Goal: Task Accomplishment & Management: Use online tool/utility

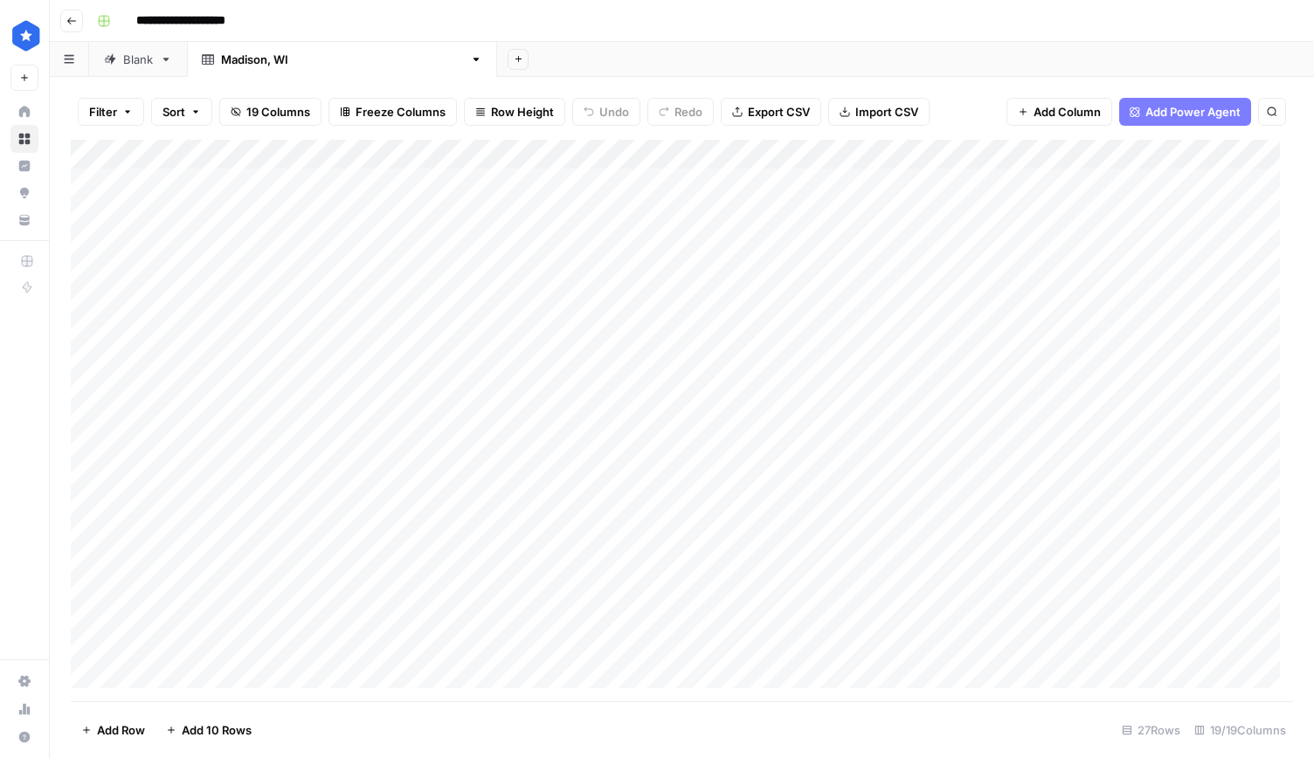
click at [175, 28] on input "**********" at bounding box center [195, 21] width 134 height 28
click at [79, 17] on button "Go back" at bounding box center [71, 21] width 23 height 23
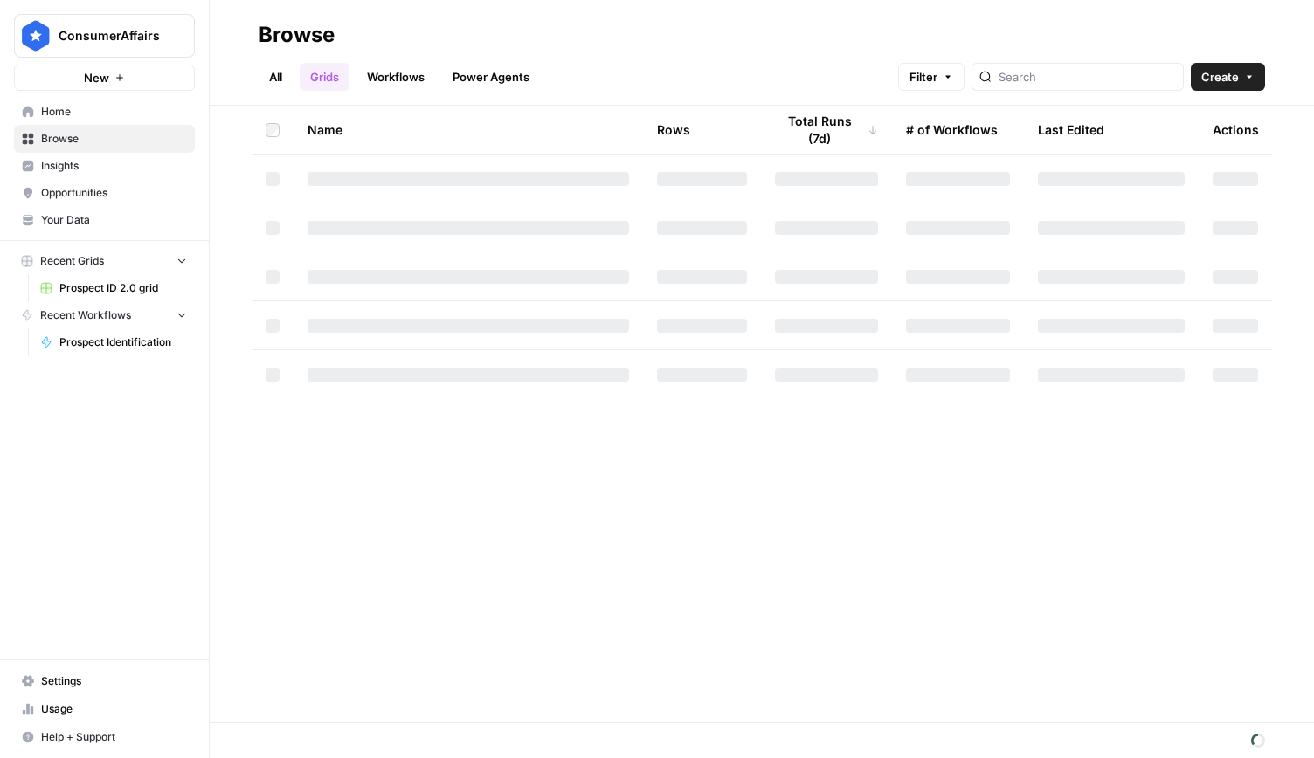
click at [93, 289] on span "Prospect ID 2.0 grid" at bounding box center [123, 288] width 128 height 16
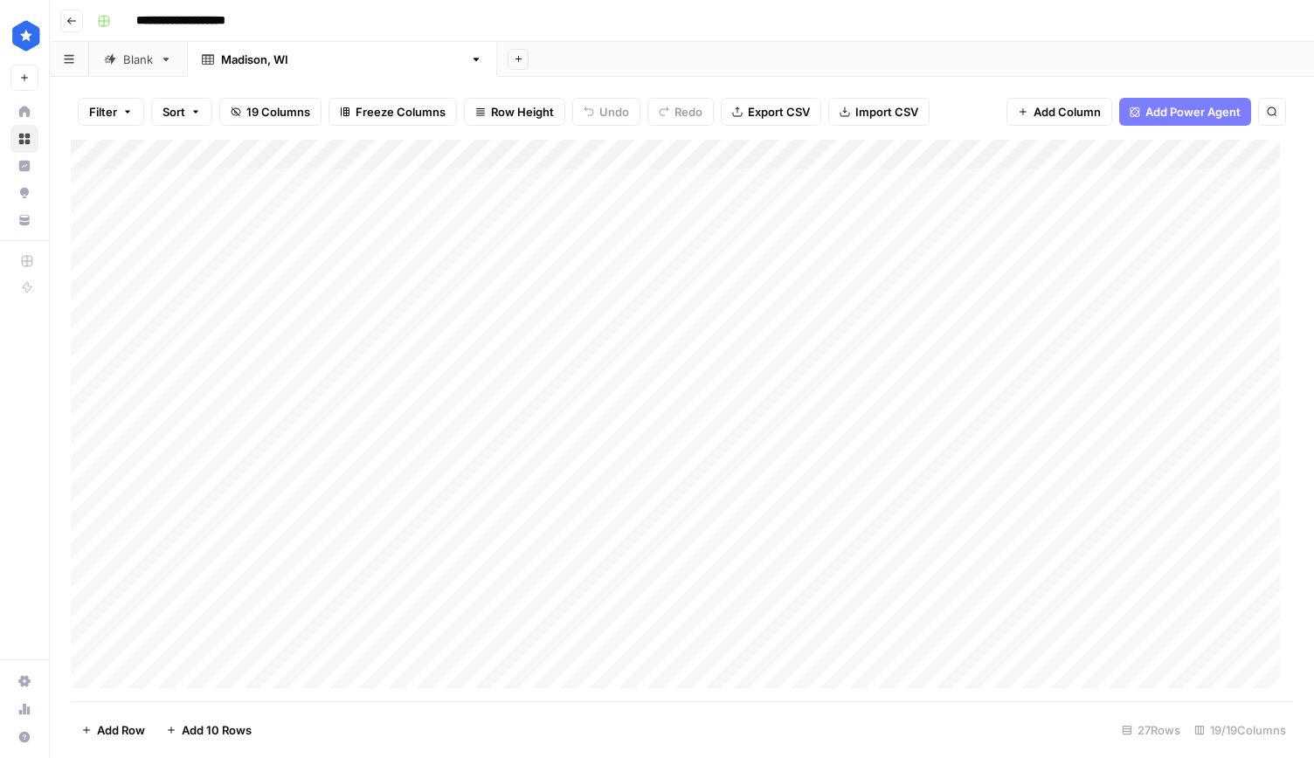
scroll to position [311, 0]
click at [128, 67] on div "Blank" at bounding box center [138, 59] width 30 height 17
click at [269, 245] on div "Add Column" at bounding box center [682, 243] width 1222 height 206
click at [238, 181] on div "Add Column" at bounding box center [682, 243] width 1222 height 206
click at [364, 364] on div "Add Column" at bounding box center [682, 421] width 1222 height 562
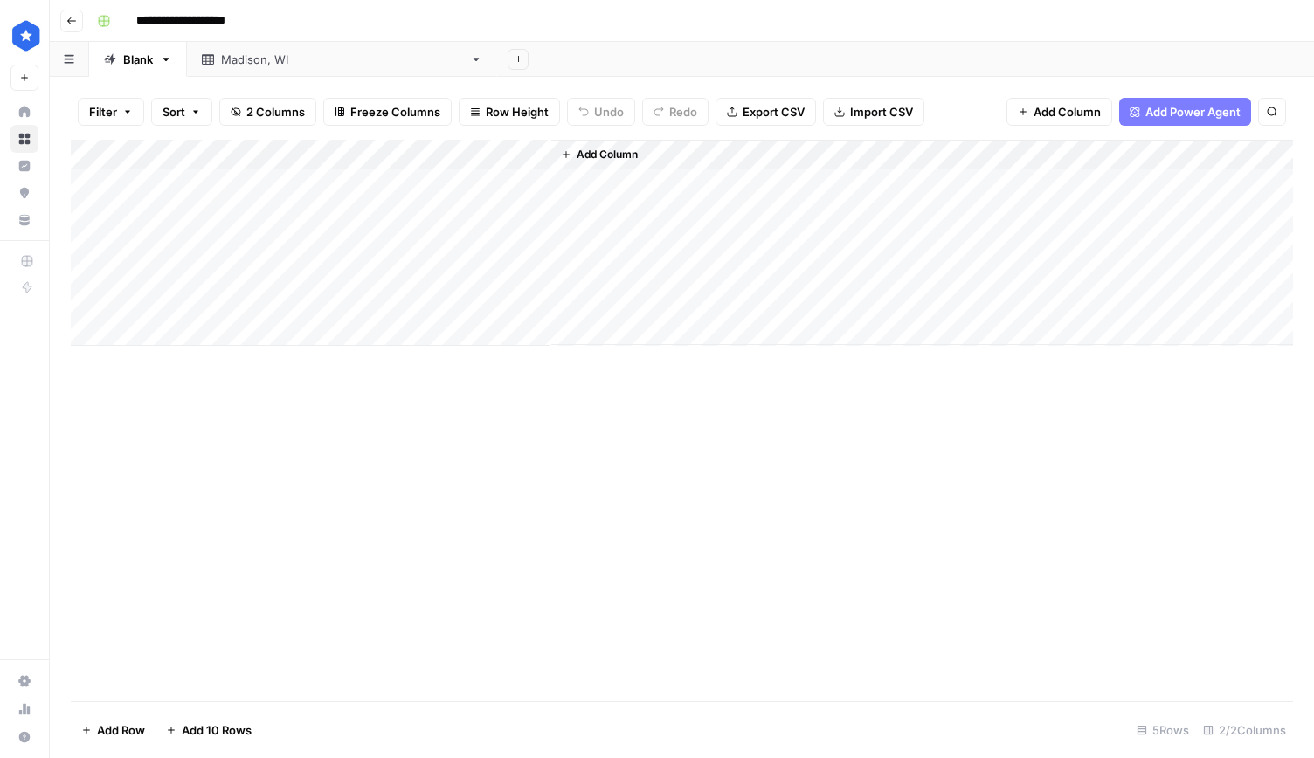
click at [288, 237] on div "Add Column" at bounding box center [682, 243] width 1222 height 206
click at [316, 237] on div "Add Column" at bounding box center [682, 243] width 1222 height 206
type textarea "**********"
click at [367, 397] on div "Add Column" at bounding box center [682, 421] width 1222 height 562
click at [418, 242] on div "Add Column" at bounding box center [682, 243] width 1222 height 206
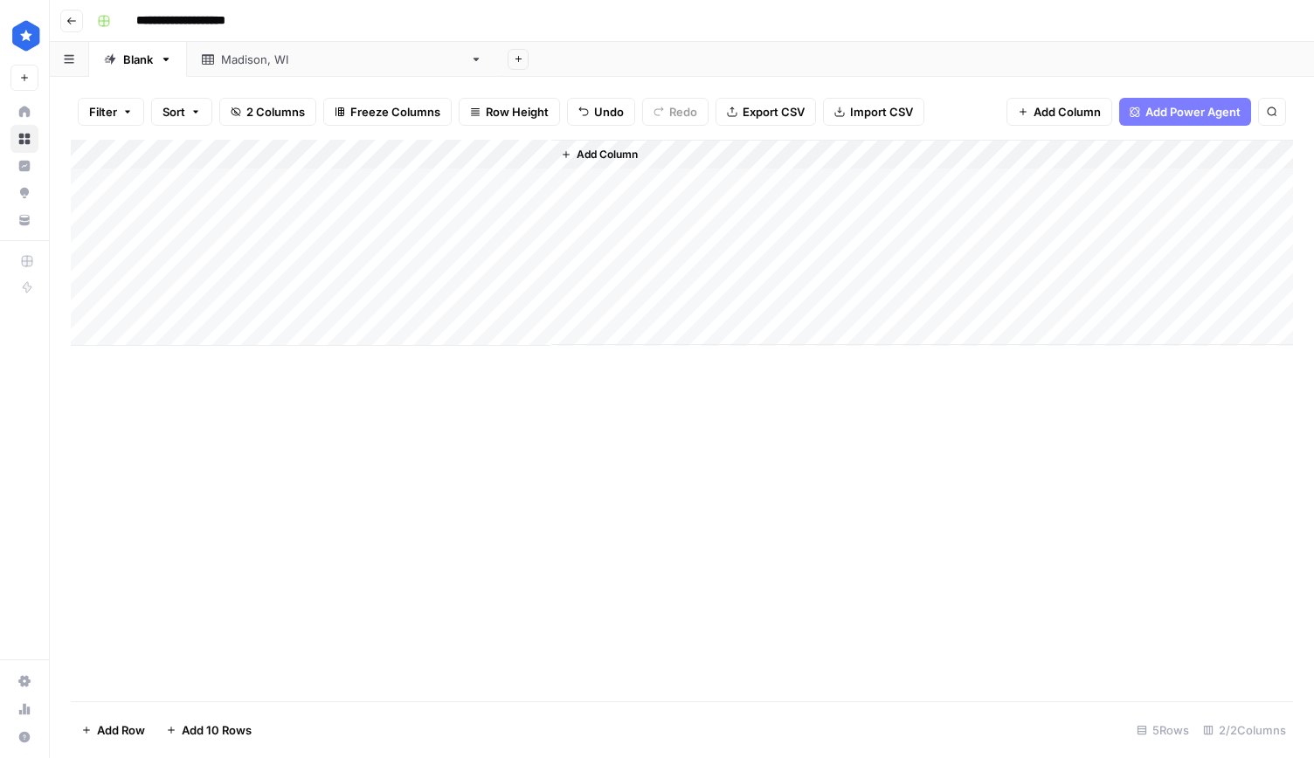
click at [260, 445] on div "Add Column" at bounding box center [682, 421] width 1222 height 562
click at [74, 208] on div "Add Column" at bounding box center [682, 243] width 1222 height 206
click at [92, 211] on div "Add Column" at bounding box center [682, 243] width 1222 height 206
click at [198, 453] on div "Add Column" at bounding box center [682, 421] width 1222 height 562
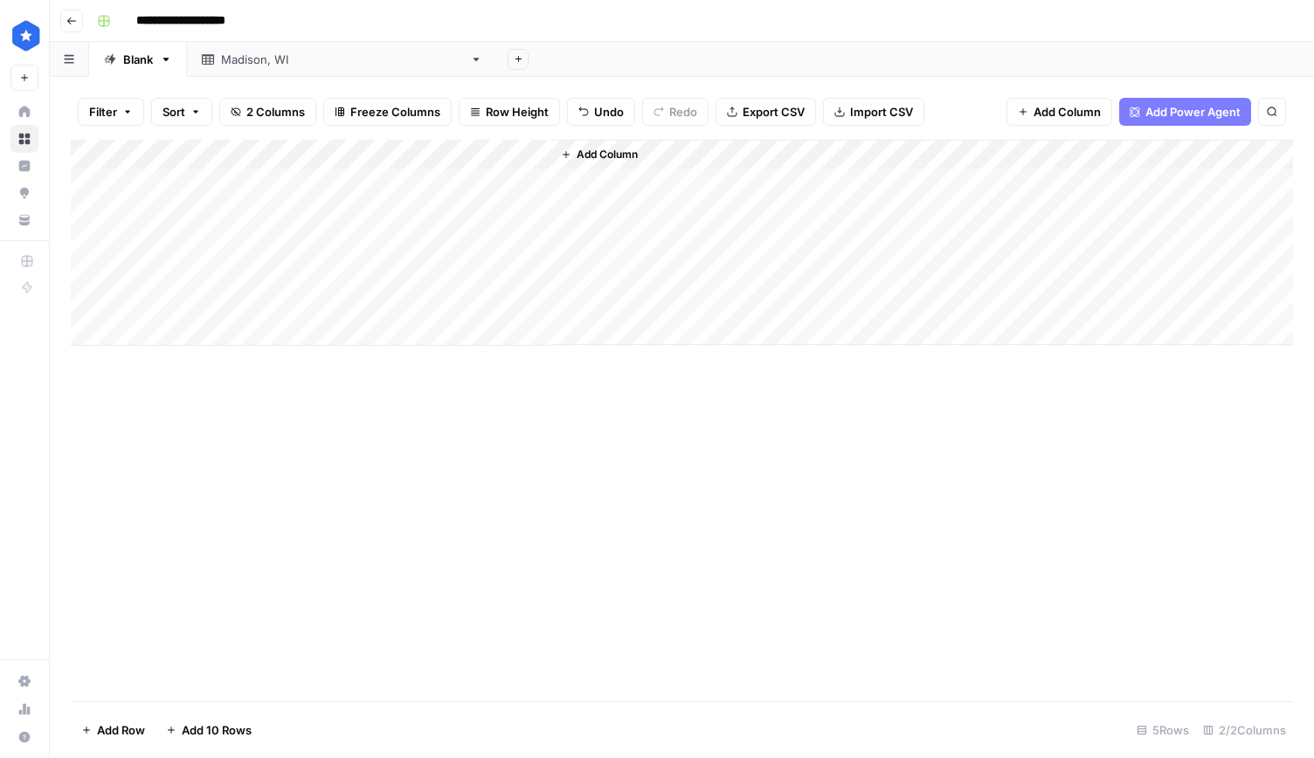
click at [432, 253] on div "Add Column" at bounding box center [682, 243] width 1222 height 206
click at [510, 244] on div "Add Column" at bounding box center [682, 243] width 1222 height 206
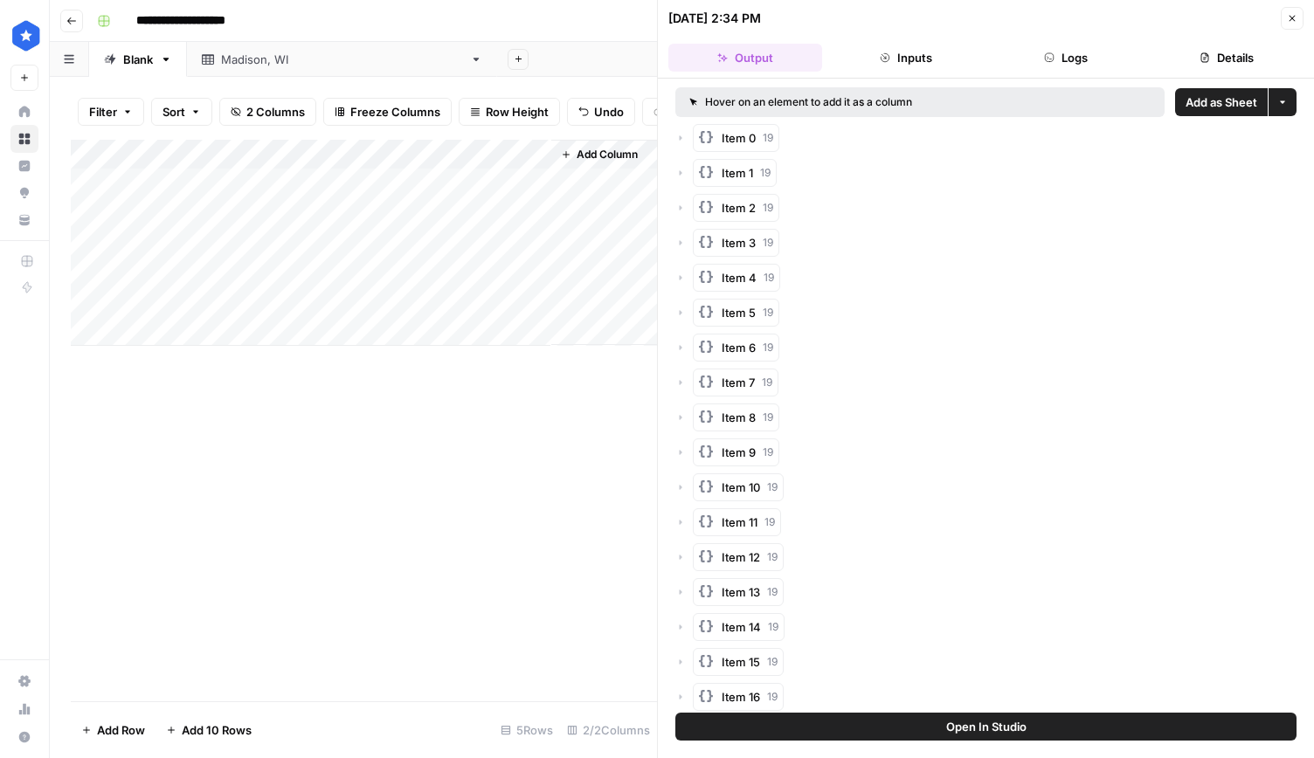
click at [1225, 59] on button "Details" at bounding box center [1227, 58] width 154 height 28
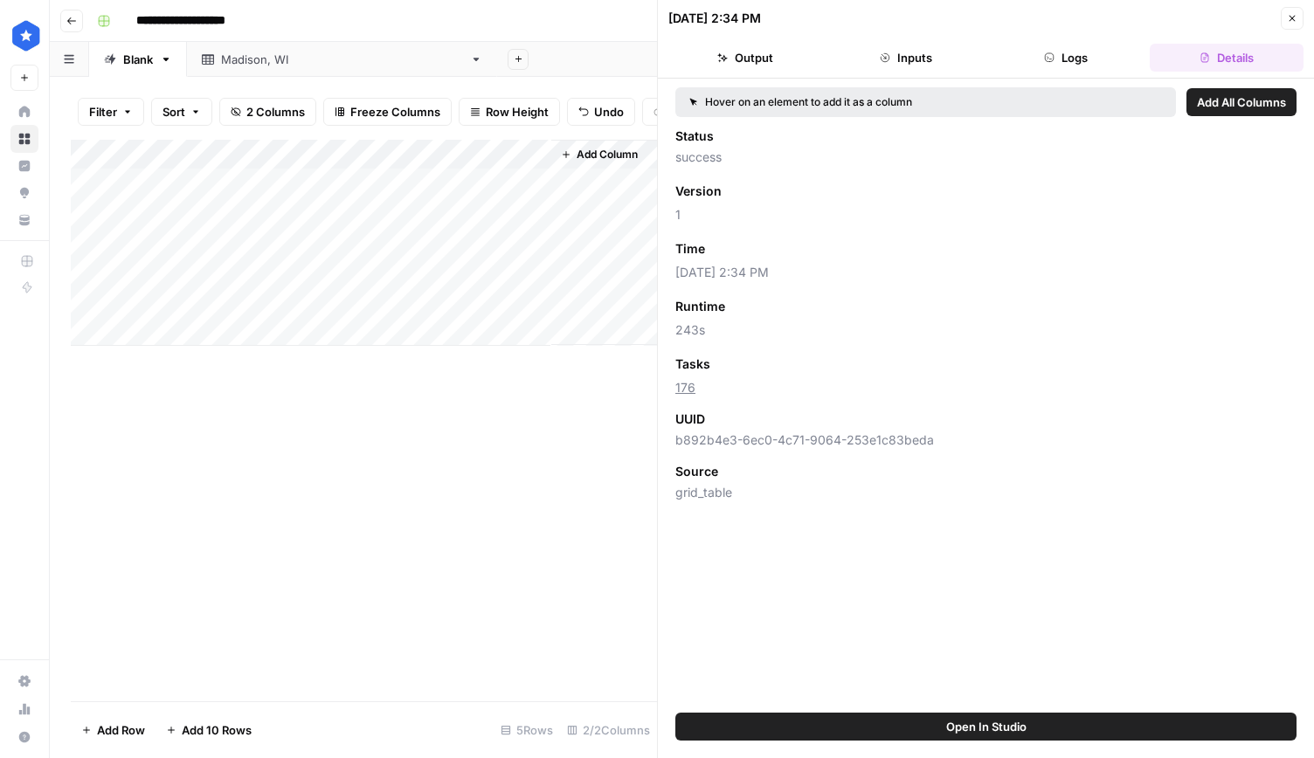
click at [1065, 60] on button "Logs" at bounding box center [1067, 58] width 154 height 28
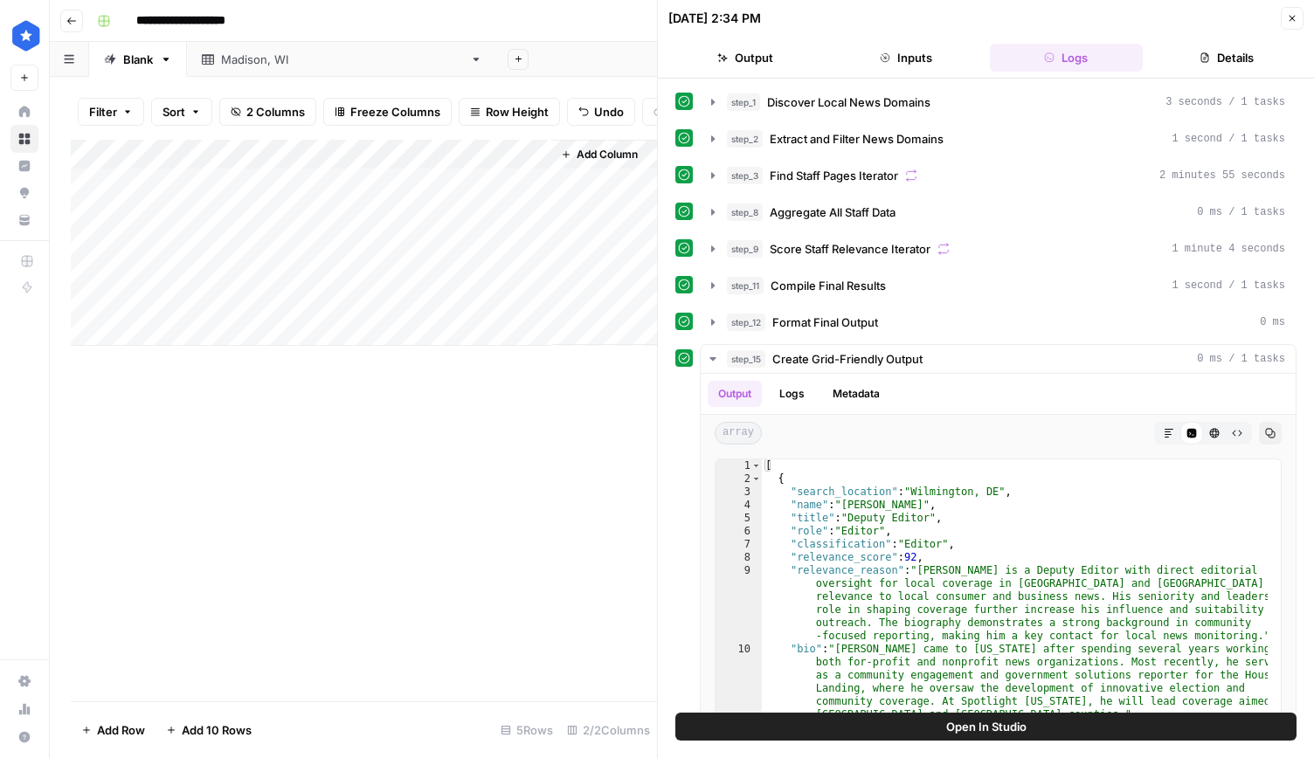
click at [761, 60] on button "Output" at bounding box center [745, 58] width 154 height 28
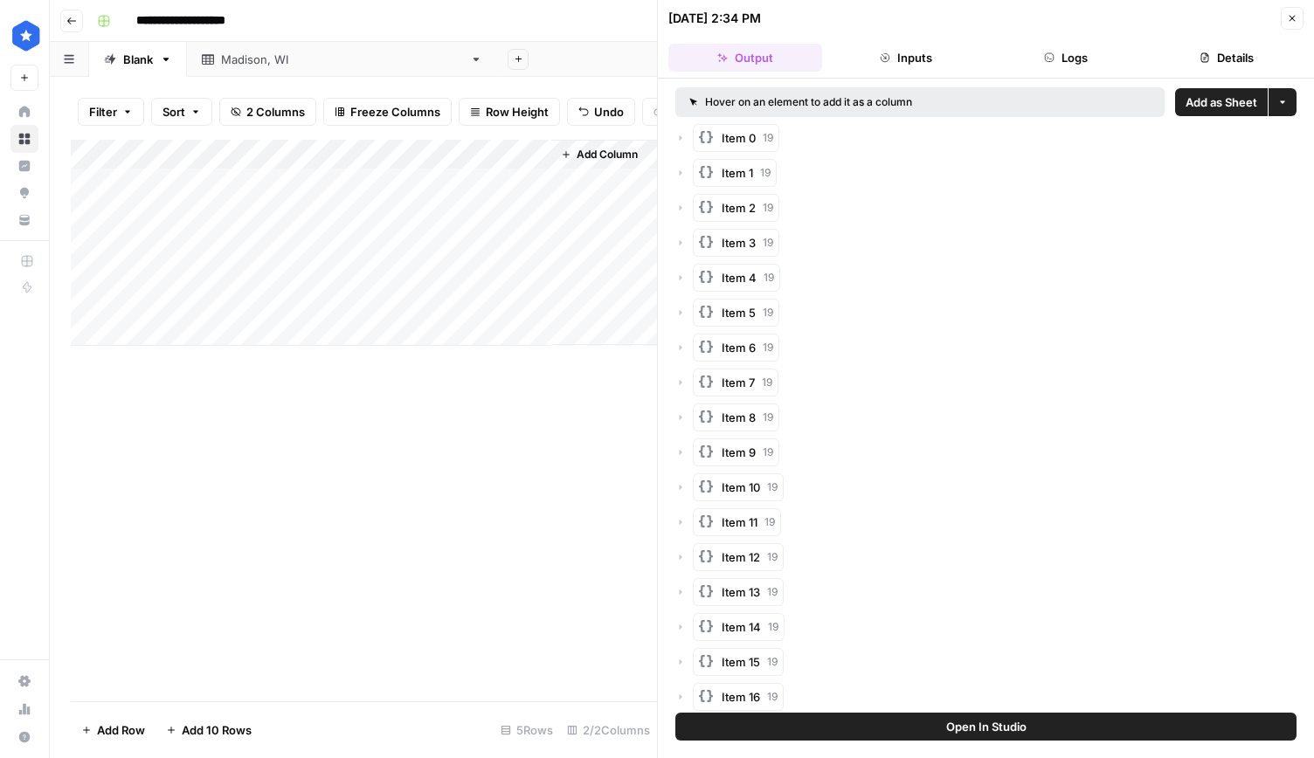
click at [1206, 99] on span "Add as Sheet" at bounding box center [1221, 101] width 72 height 17
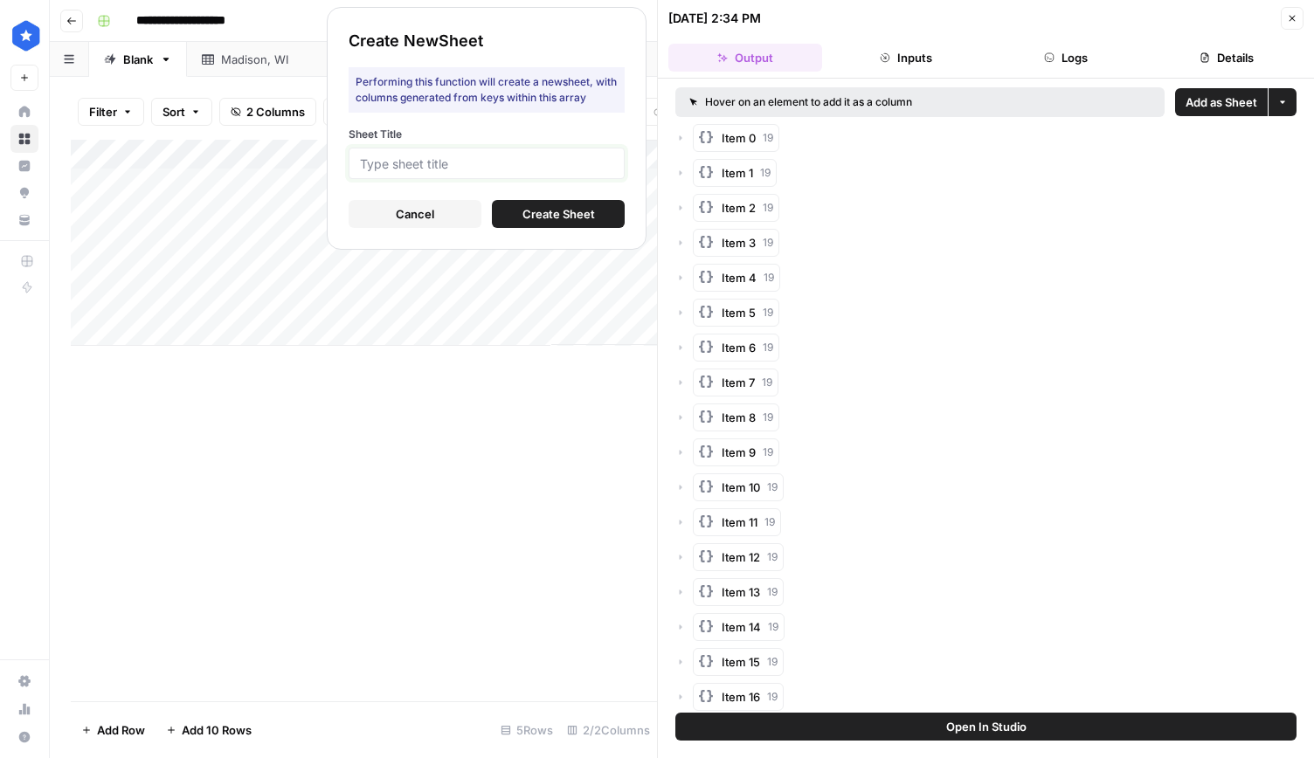
click at [542, 157] on input "Sheet Title" at bounding box center [486, 163] width 253 height 16
type input "W"
type input "Wilmington, [GEOGRAPHIC_DATA]"
click at [557, 211] on span "Create Sheet" at bounding box center [558, 213] width 73 height 17
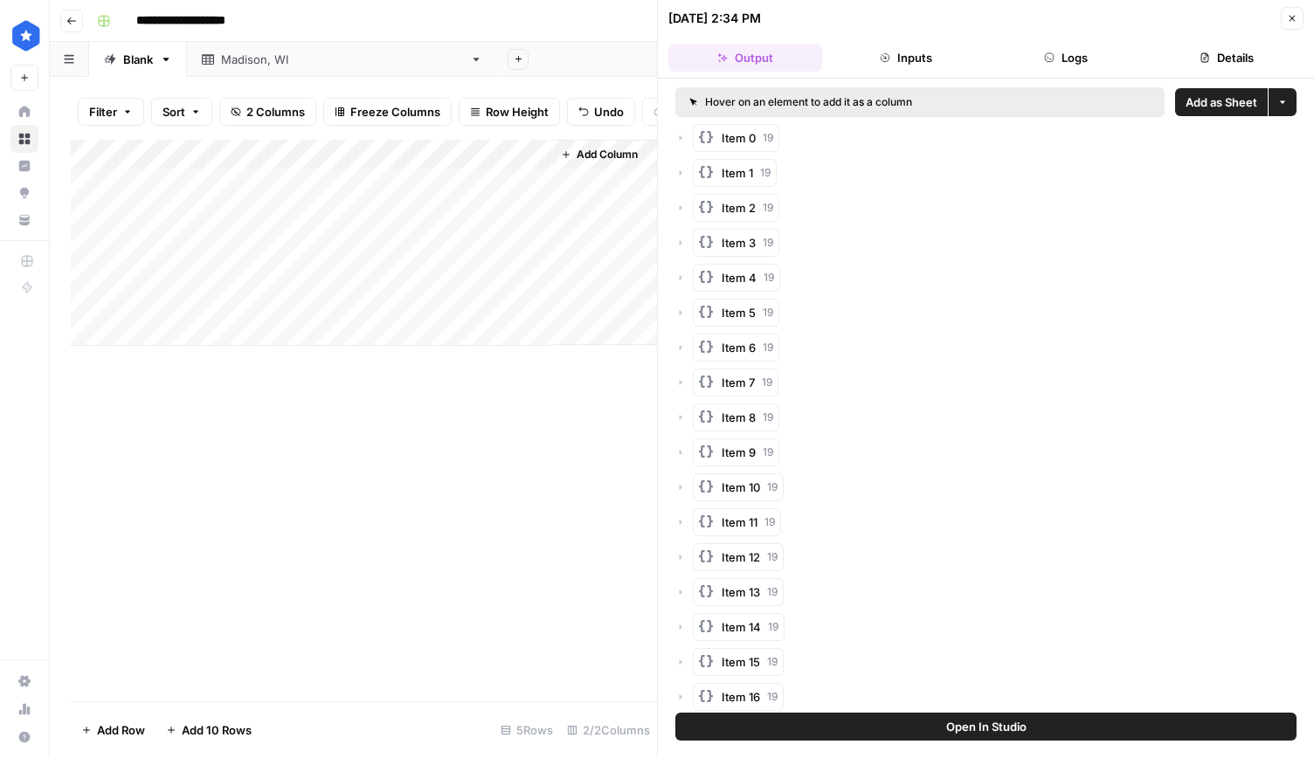
click at [1296, 18] on icon "button" at bounding box center [1292, 18] width 10 height 10
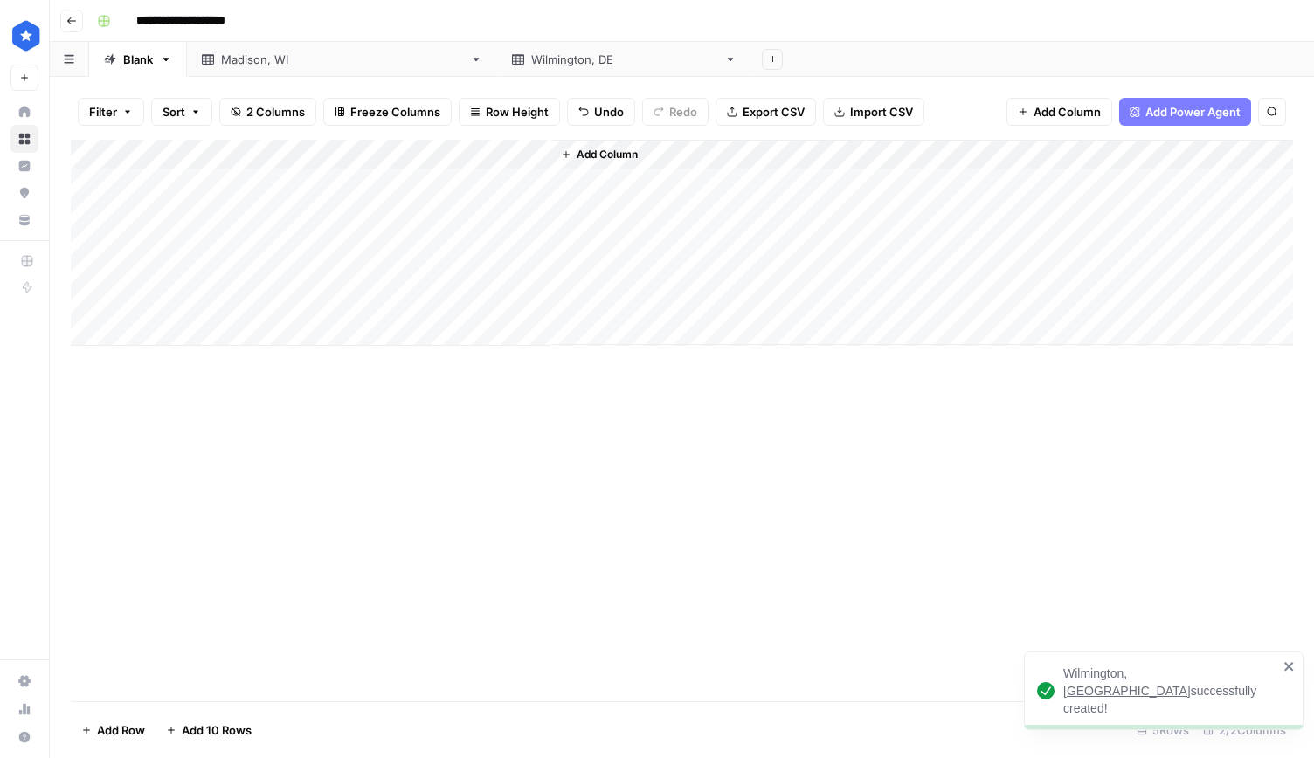
click at [531, 65] on div "Wilmington, [GEOGRAPHIC_DATA]" at bounding box center [624, 59] width 186 height 17
click at [140, 58] on div "Blank" at bounding box center [138, 59] width 30 height 17
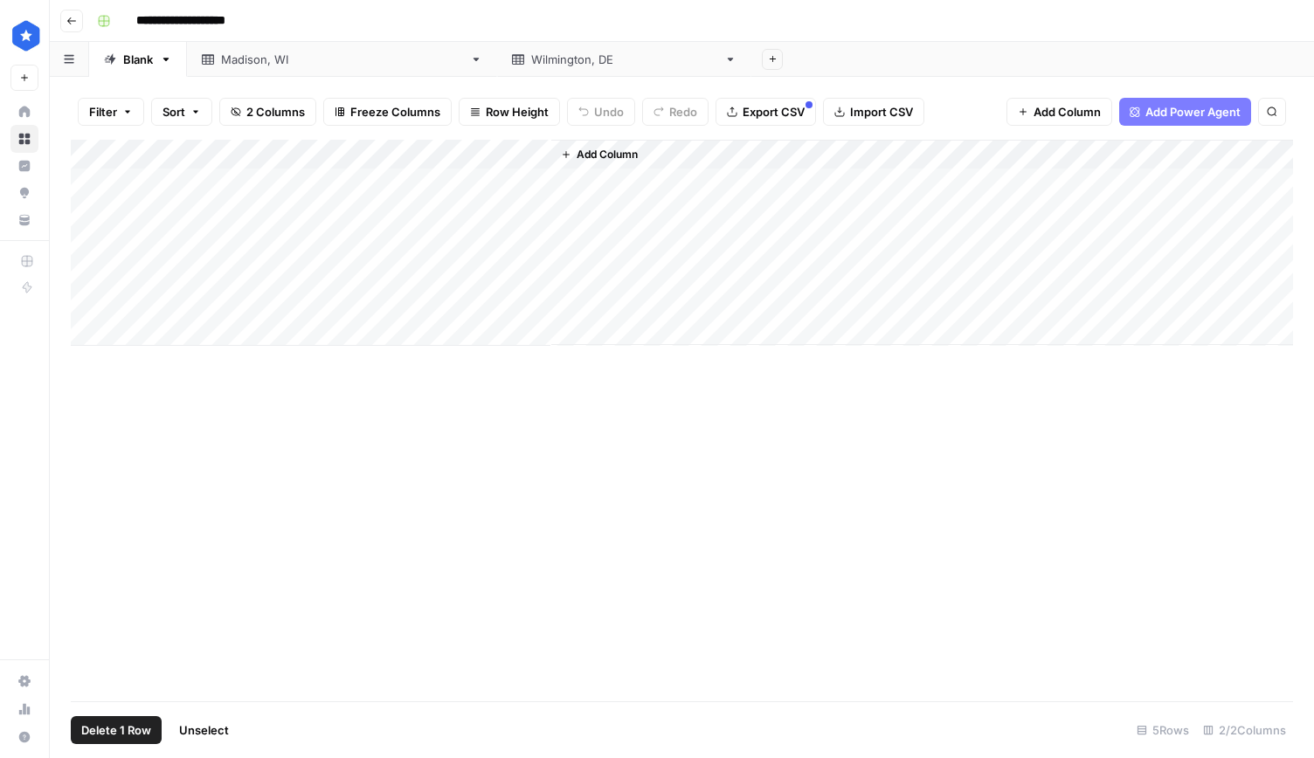
click at [90, 211] on div "Add Column" at bounding box center [682, 243] width 1222 height 206
click at [122, 725] on span "Delete 1 Row" at bounding box center [116, 730] width 70 height 17
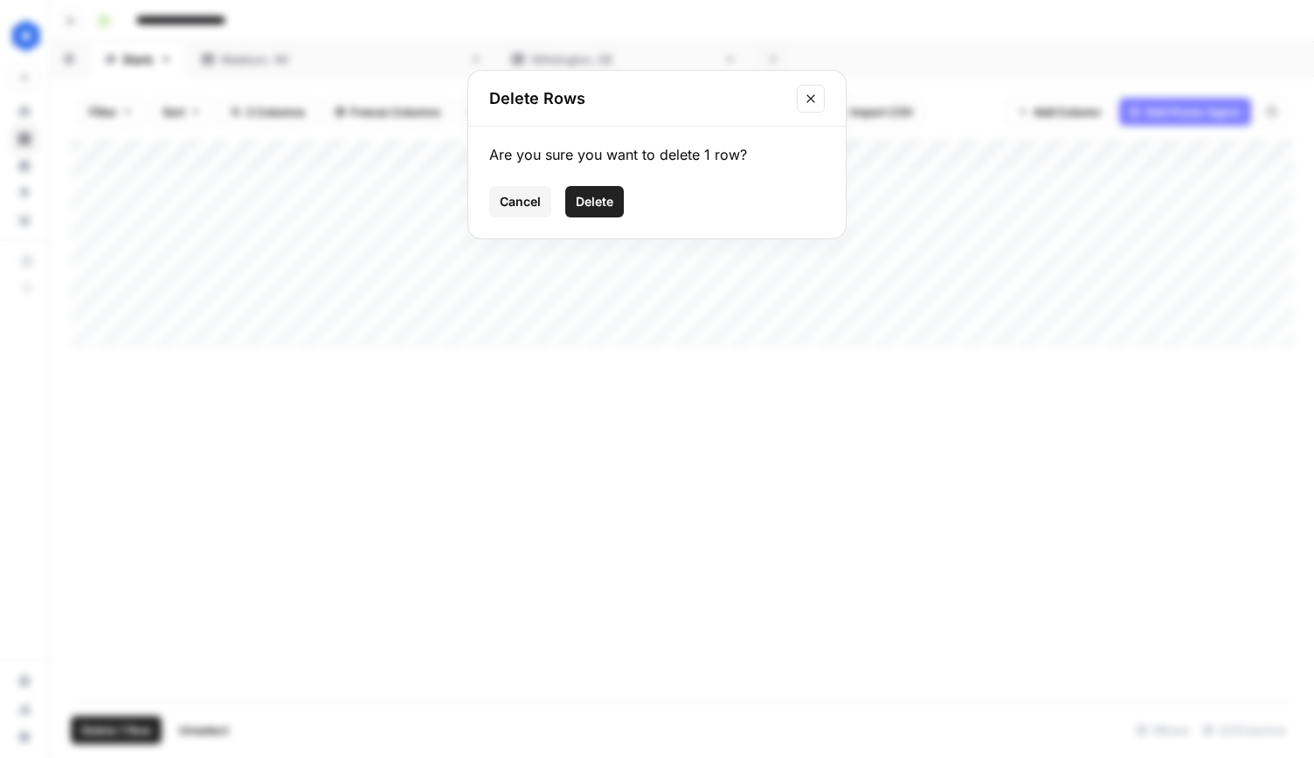
click at [580, 200] on span "Delete" at bounding box center [595, 201] width 38 height 17
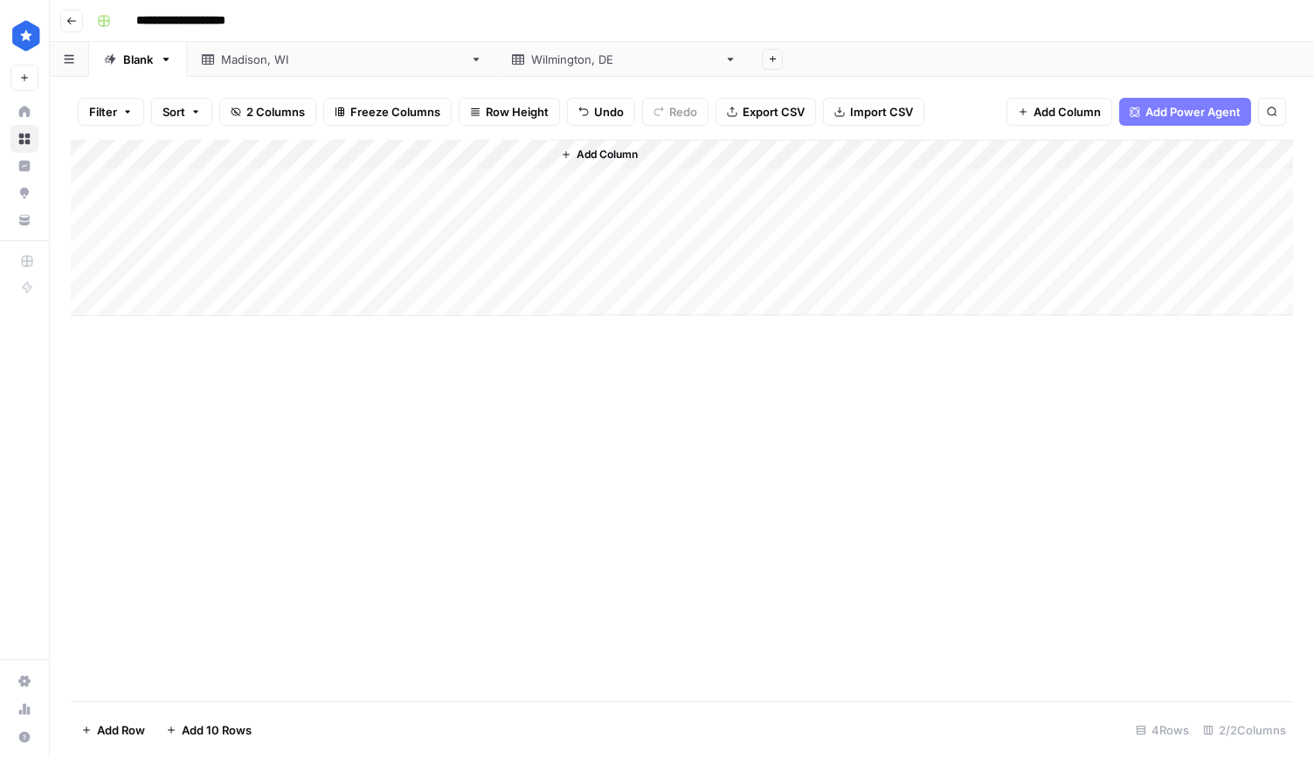
click at [264, 59] on div "[GEOGRAPHIC_DATA], [GEOGRAPHIC_DATA]" at bounding box center [342, 59] width 242 height 17
click at [140, 64] on div "Blank" at bounding box center [138, 59] width 30 height 17
click at [87, 183] on div "Add Column" at bounding box center [682, 228] width 1222 height 176
click at [121, 728] on span "Delete 1 Row" at bounding box center [116, 730] width 70 height 17
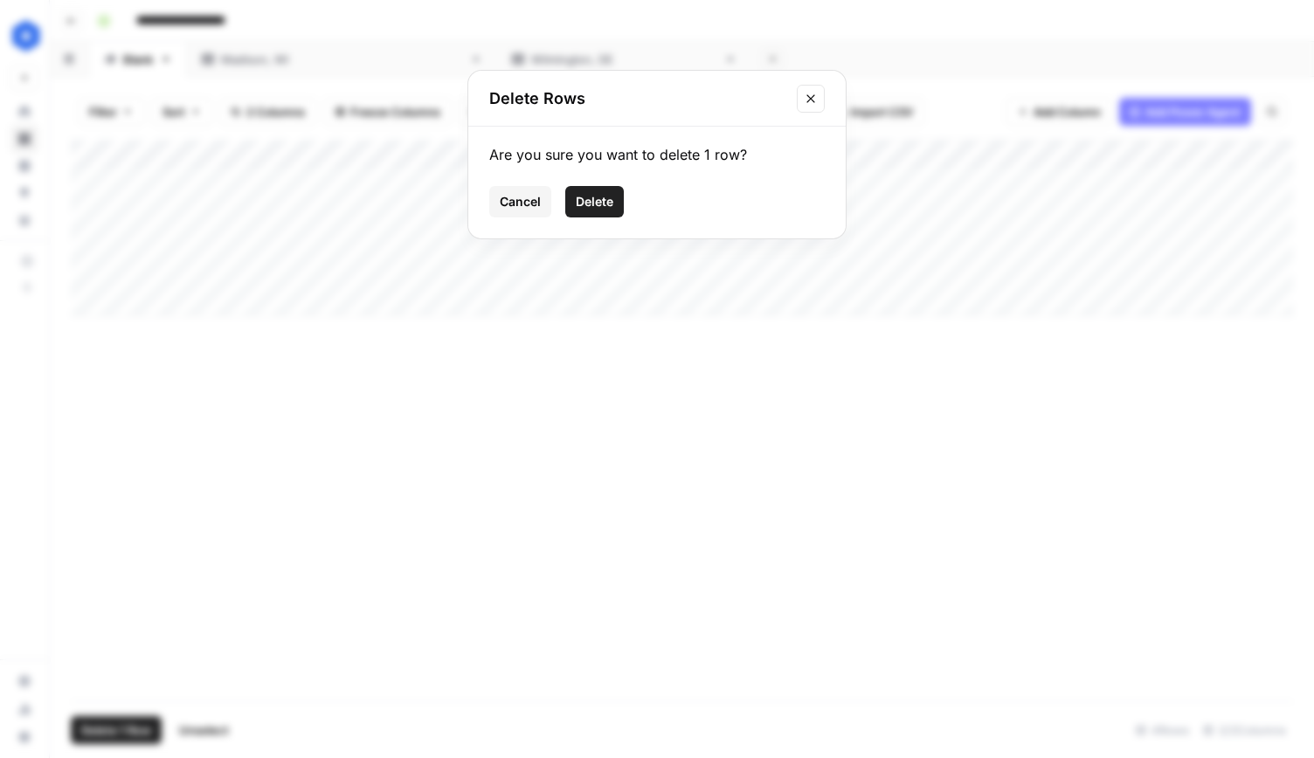
click at [604, 198] on span "Delete" at bounding box center [595, 201] width 38 height 17
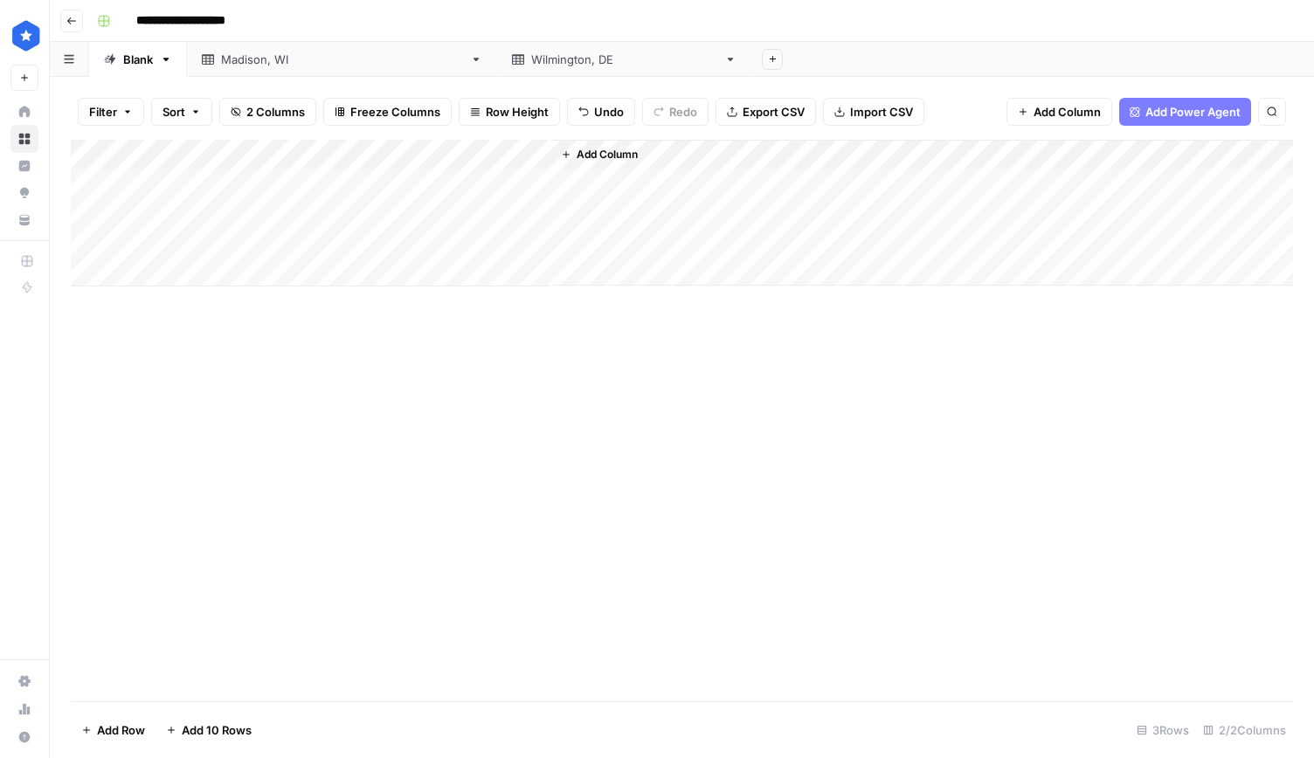
click at [447, 180] on div "Add Column" at bounding box center [682, 213] width 1222 height 147
click at [509, 182] on div "Add Column" at bounding box center [682, 213] width 1222 height 147
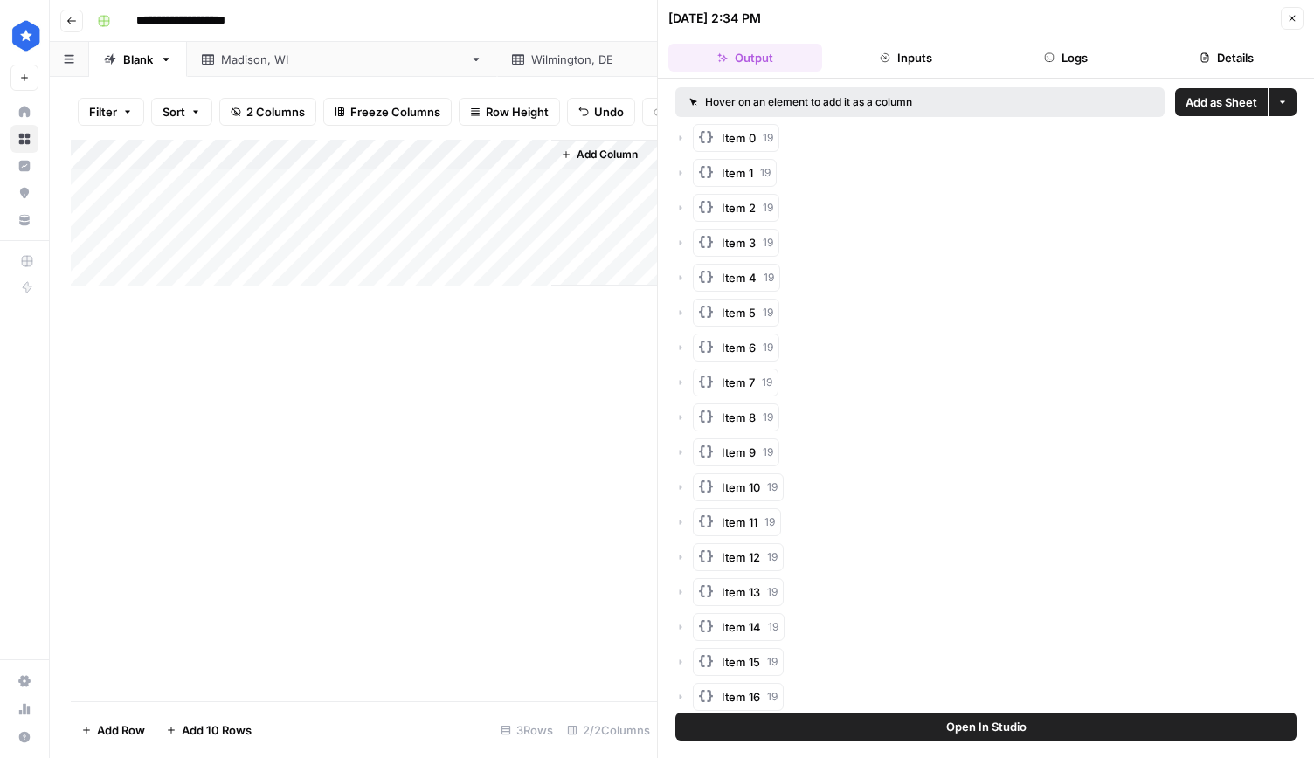
click at [1200, 113] on button "Add as Sheet" at bounding box center [1221, 102] width 93 height 28
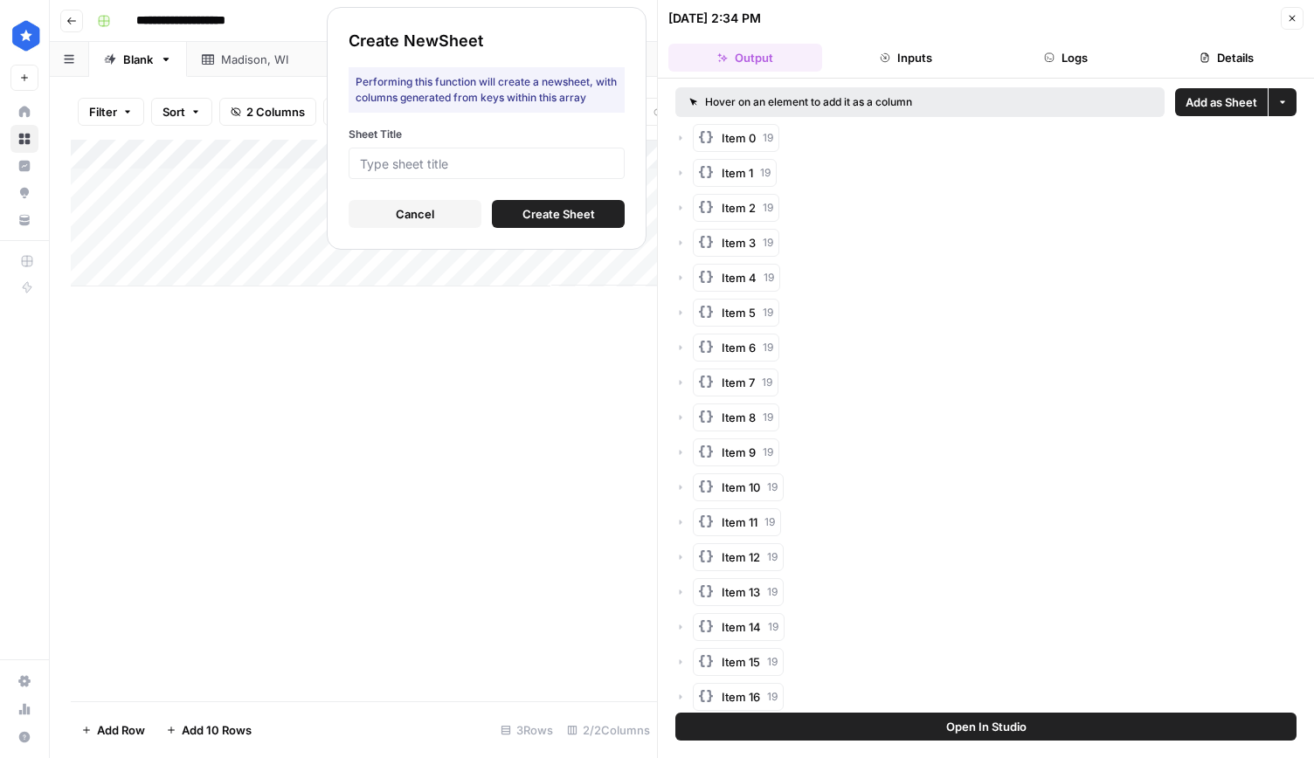
click at [412, 218] on span "Cancel" at bounding box center [415, 213] width 38 height 17
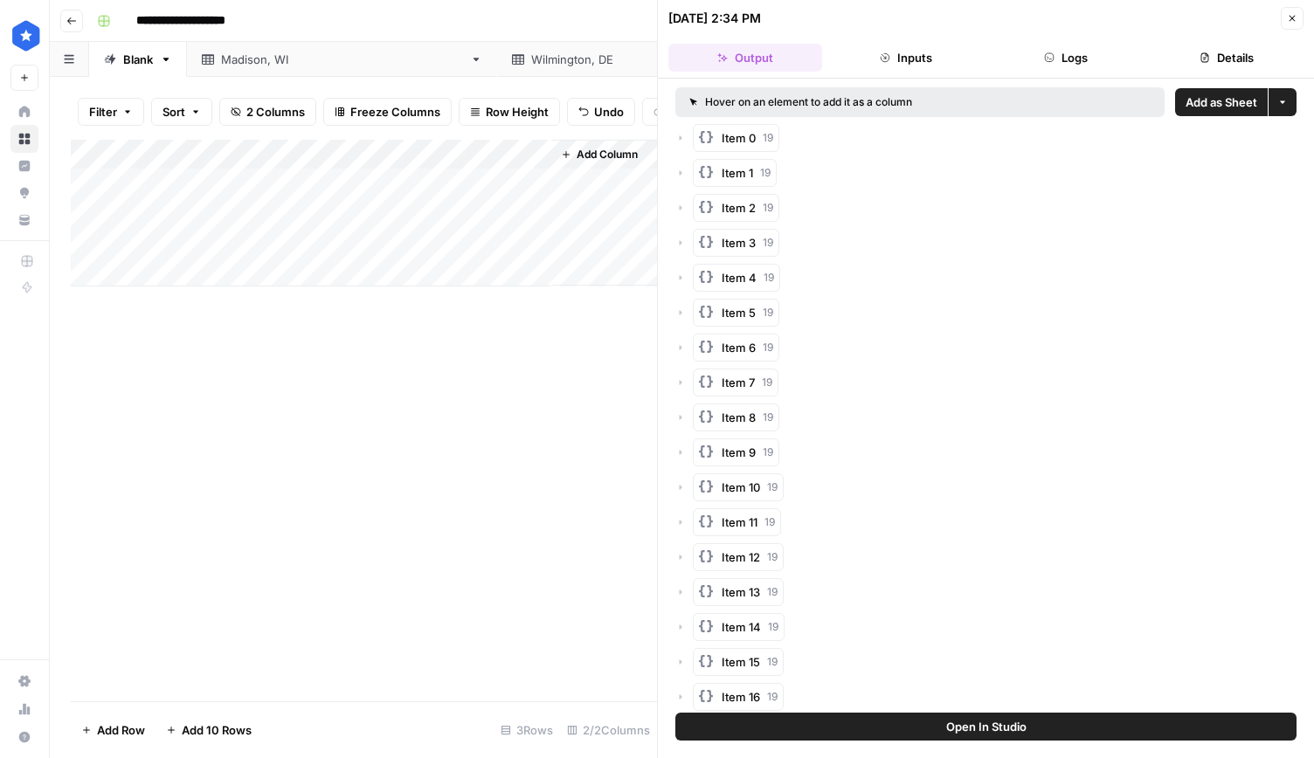
click at [531, 63] on div "Wilmington, [GEOGRAPHIC_DATA]" at bounding box center [624, 59] width 186 height 17
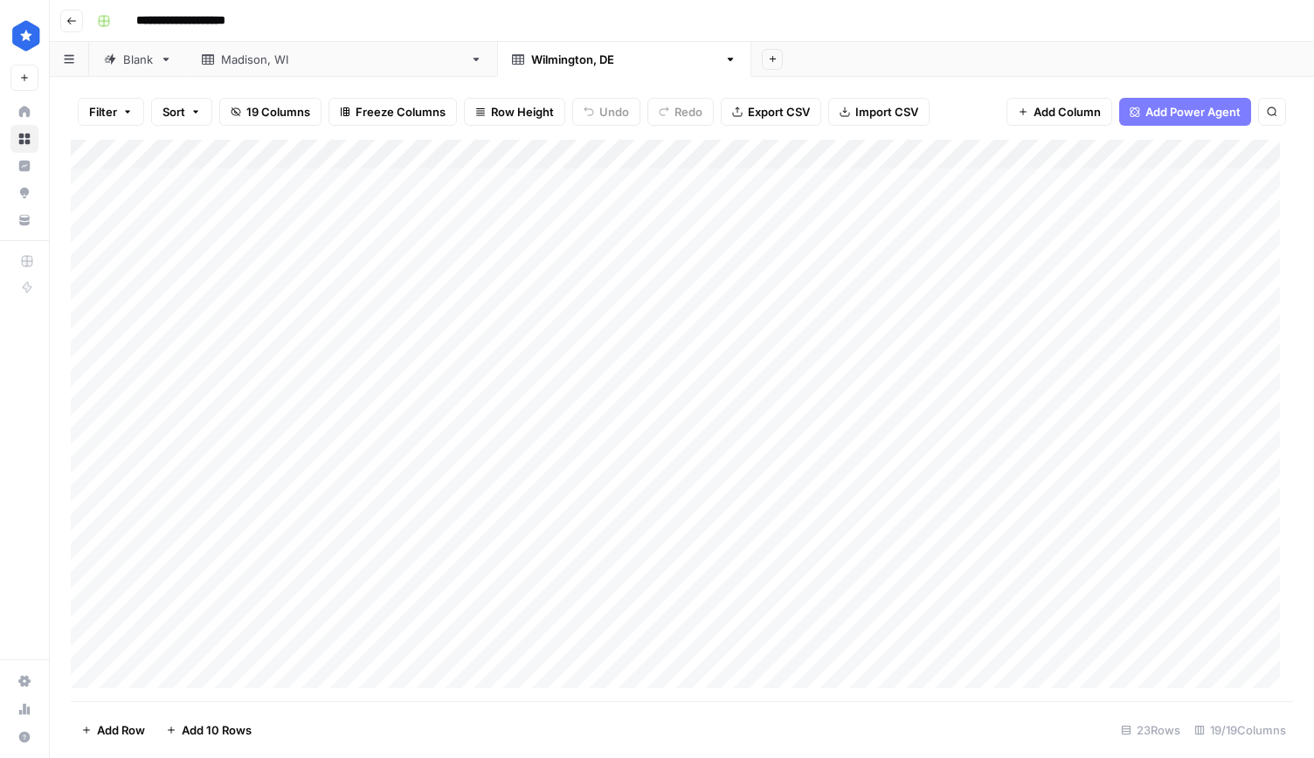
click at [567, 425] on div "Add Column" at bounding box center [682, 421] width 1222 height 562
click at [743, 418] on div "Add Column" at bounding box center [682, 421] width 1222 height 562
click at [351, 403] on div "Add Column" at bounding box center [682, 421] width 1222 height 562
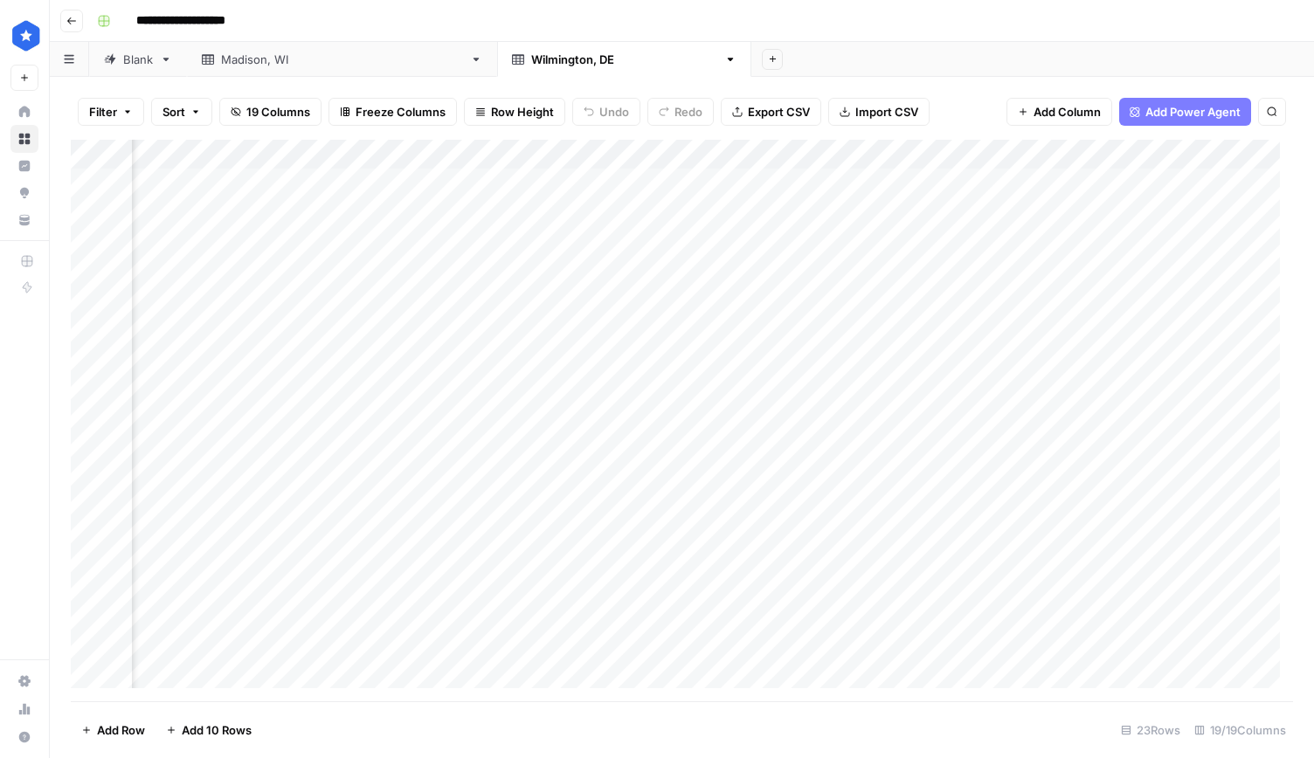
click at [904, 397] on div "Add Column" at bounding box center [682, 421] width 1222 height 562
click at [319, 183] on div "Add Column" at bounding box center [682, 421] width 1222 height 562
click at [250, 60] on div "[GEOGRAPHIC_DATA], [GEOGRAPHIC_DATA]" at bounding box center [342, 59] width 242 height 17
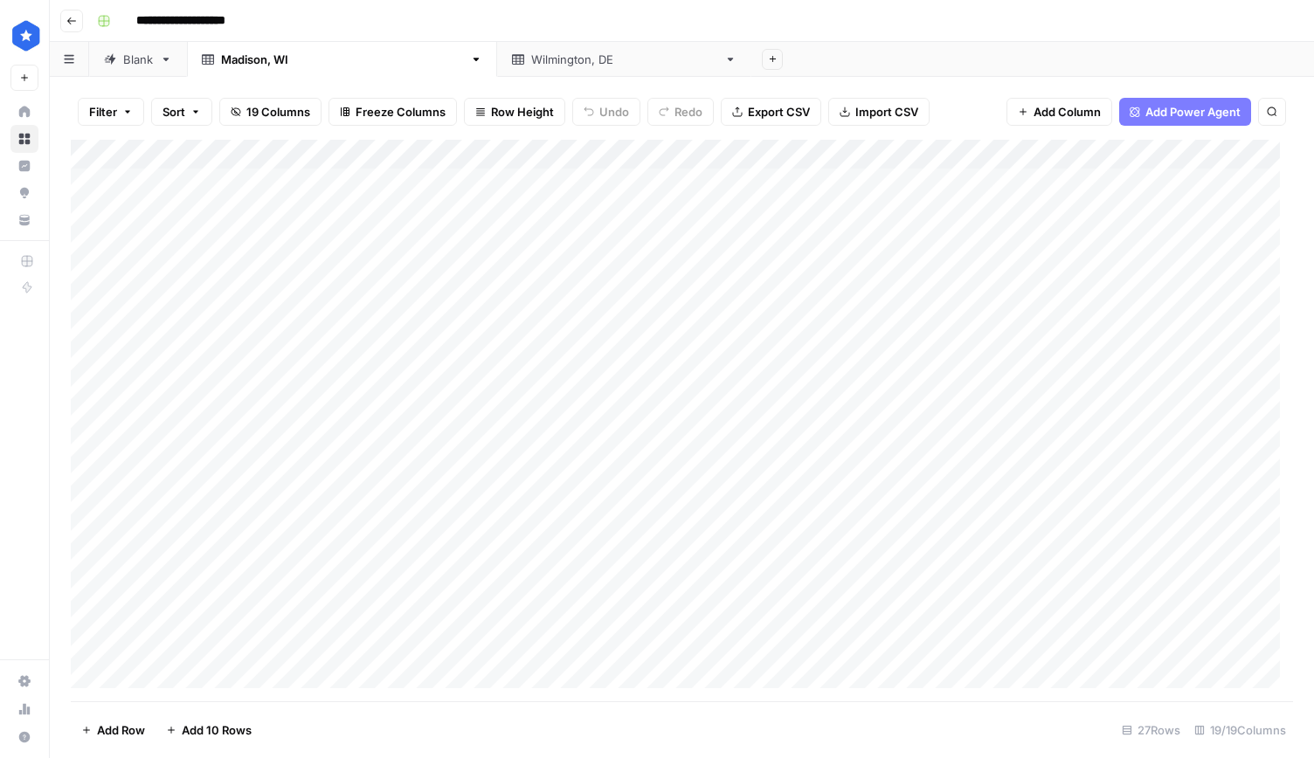
click at [127, 60] on div "Blank" at bounding box center [138, 59] width 30 height 17
click at [266, 59] on div "[GEOGRAPHIC_DATA], [GEOGRAPHIC_DATA]" at bounding box center [342, 59] width 242 height 17
click at [310, 59] on link "[GEOGRAPHIC_DATA], [GEOGRAPHIC_DATA]" at bounding box center [342, 59] width 310 height 35
click at [470, 60] on icon "button" at bounding box center [476, 59] width 12 height 12
click at [349, 155] on span "Delete Sheet" at bounding box center [372, 156] width 84 height 17
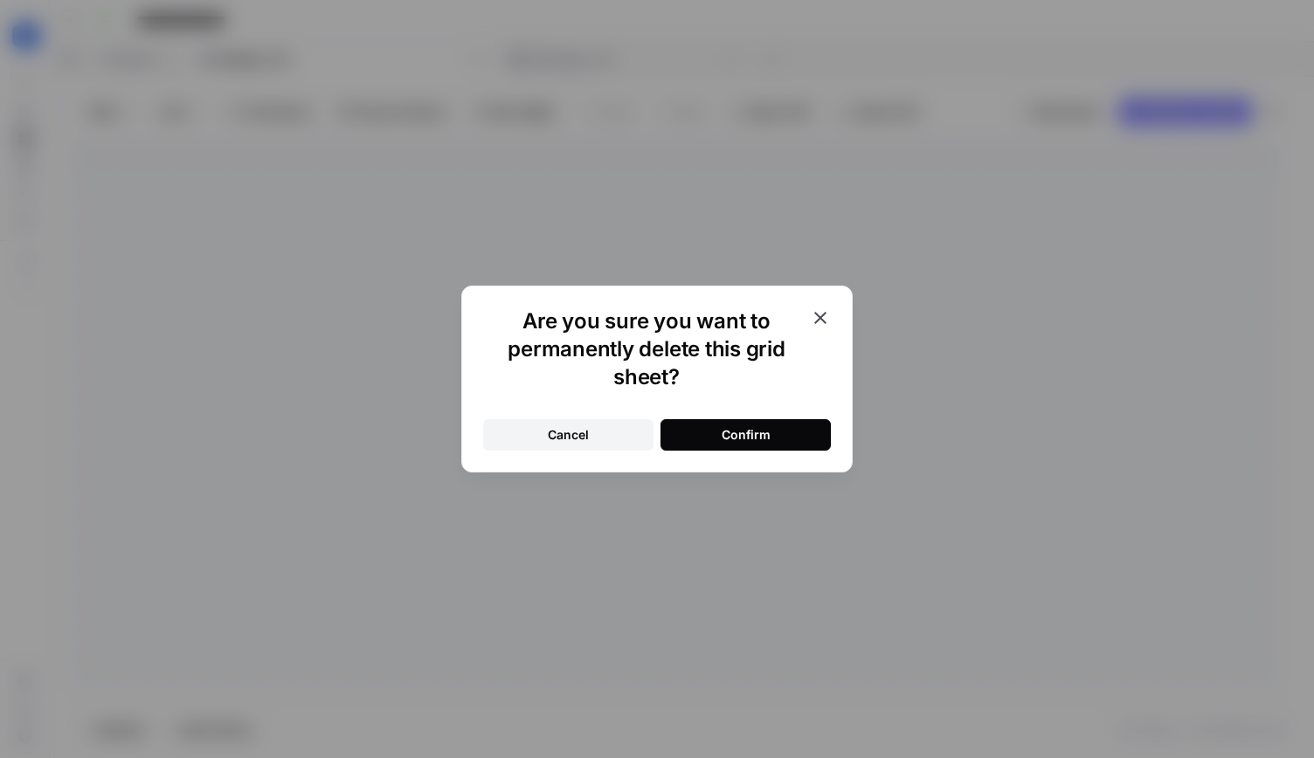
click at [715, 438] on button "Confirm" at bounding box center [745, 434] width 170 height 31
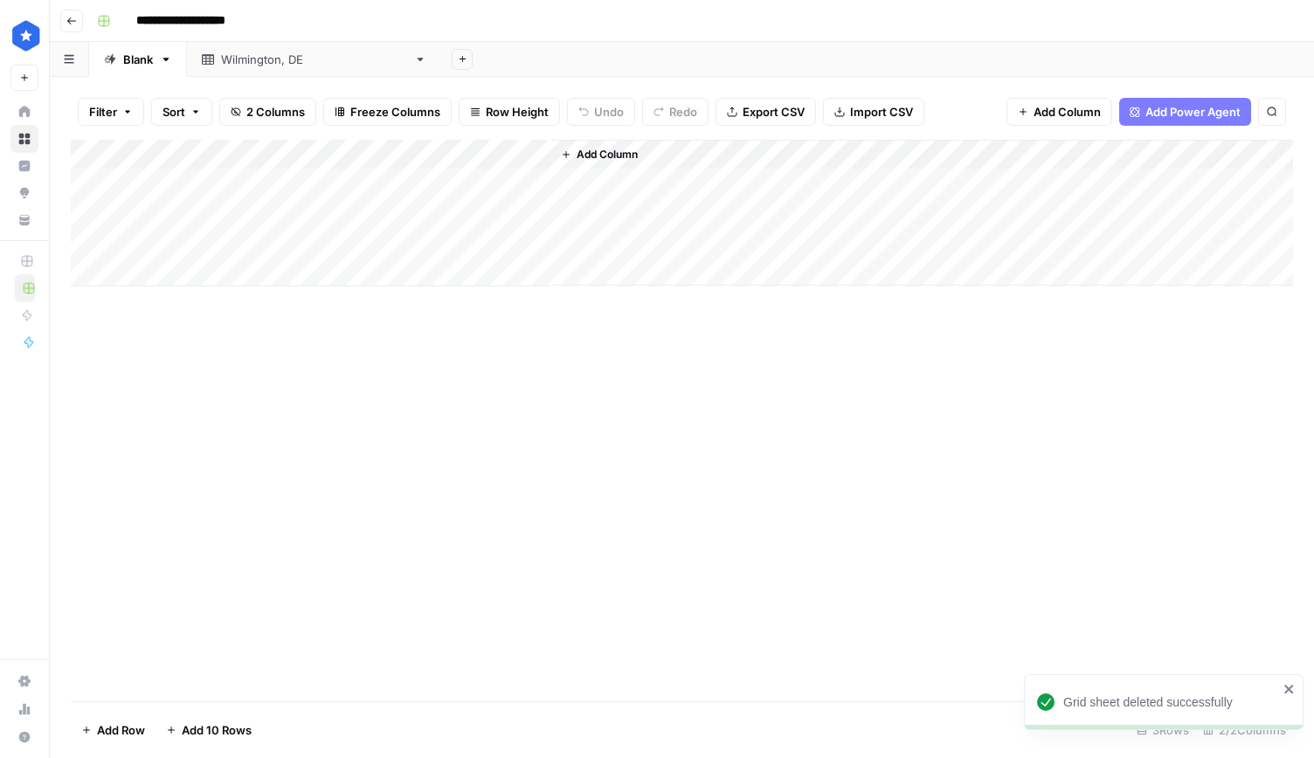
click at [217, 214] on div "Add Column" at bounding box center [682, 213] width 1222 height 147
click at [245, 213] on div "Add Column" at bounding box center [682, 213] width 1222 height 147
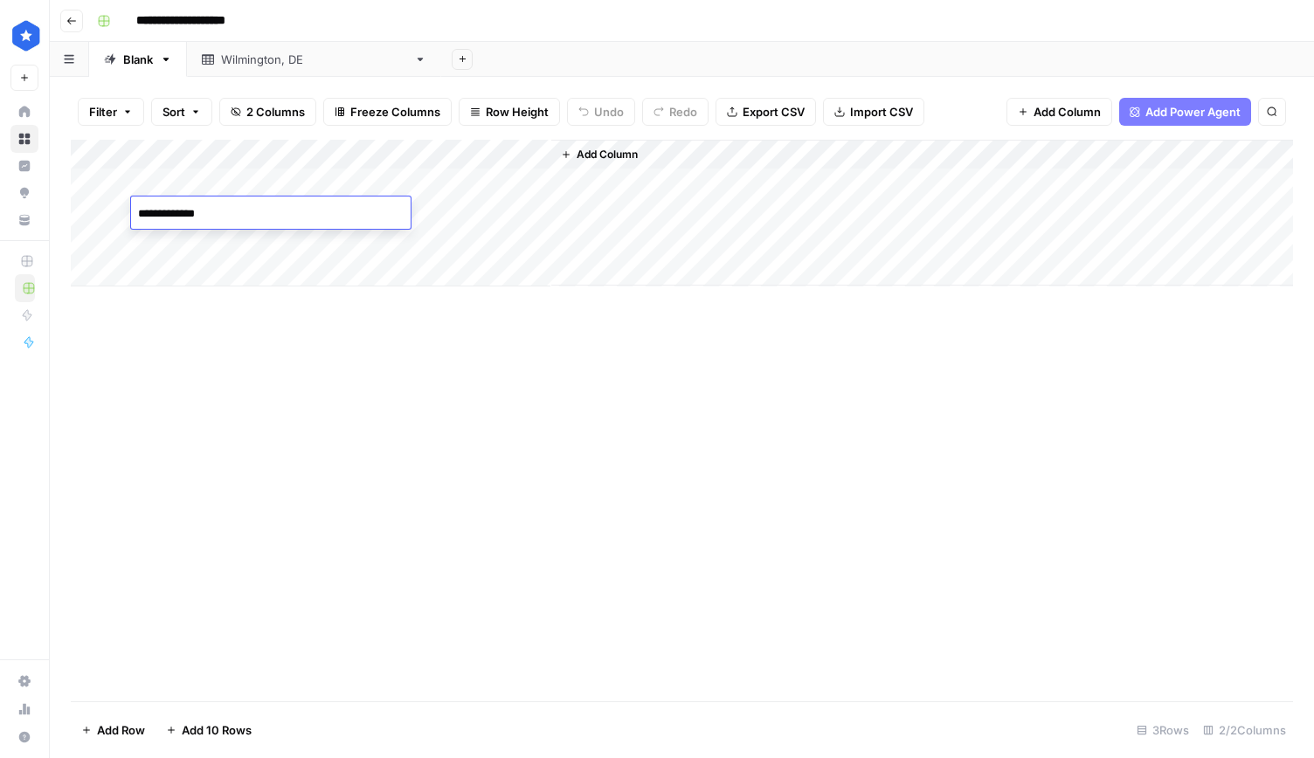
type textarea "**********"
click at [368, 314] on div "Add Column" at bounding box center [682, 421] width 1222 height 562
click at [464, 211] on div "Add Column" at bounding box center [682, 213] width 1222 height 147
click at [508, 209] on div "Add Column" at bounding box center [682, 213] width 1222 height 147
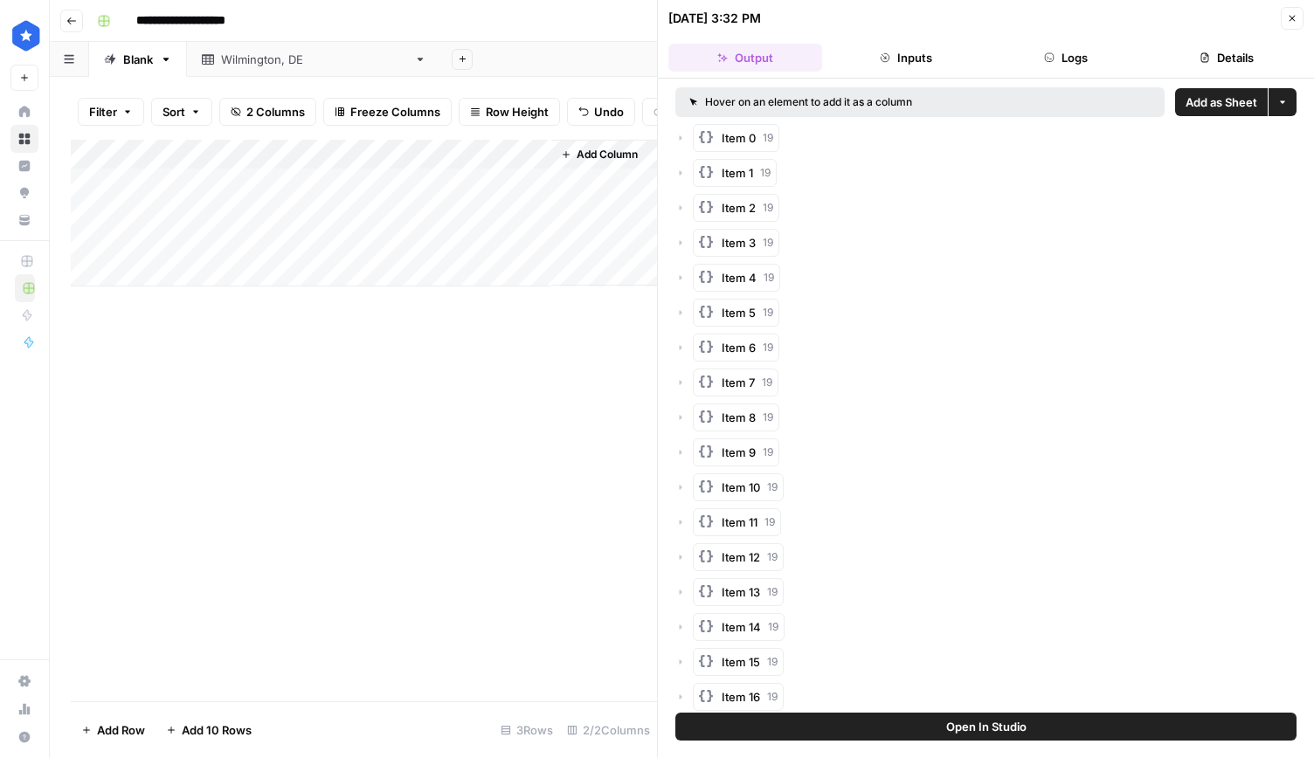
click at [280, 254] on div "Add Column" at bounding box center [364, 213] width 586 height 147
click at [1193, 99] on span "Add as Sheet" at bounding box center [1221, 101] width 72 height 17
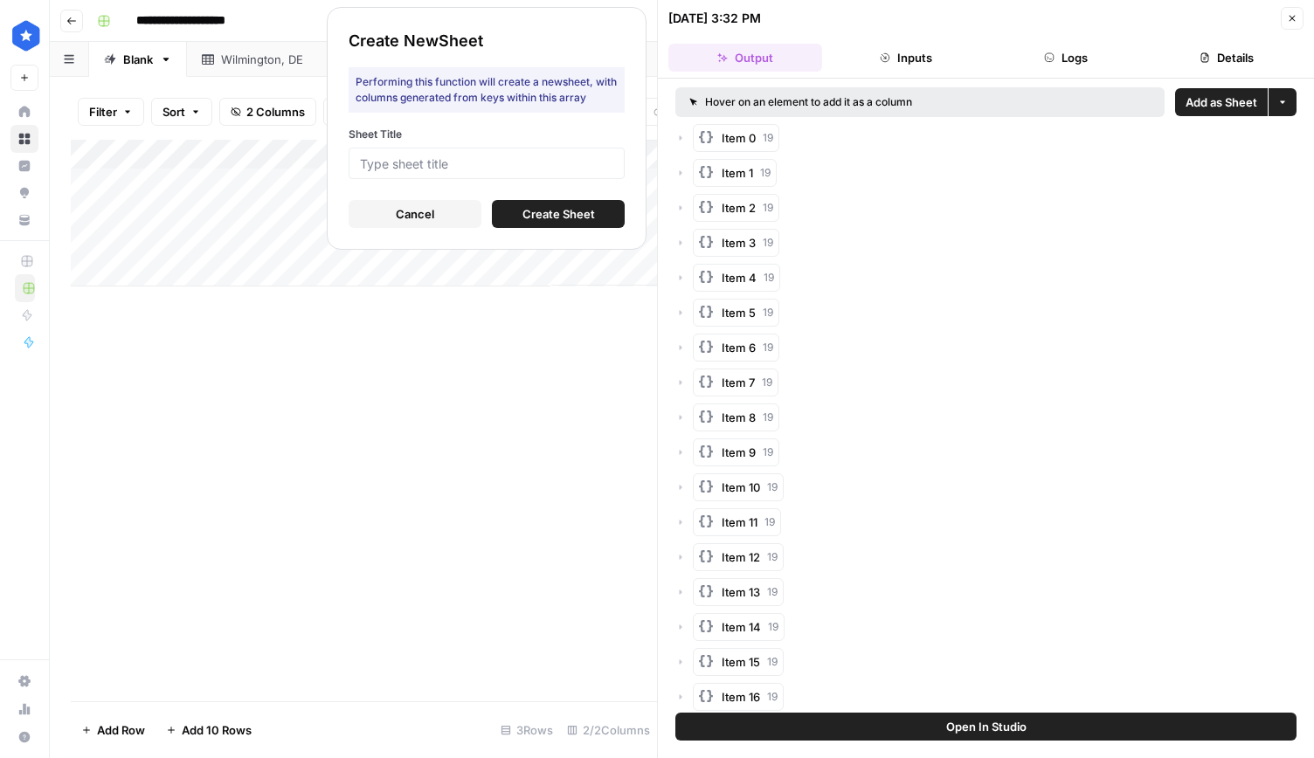
click at [570, 151] on div at bounding box center [487, 163] width 276 height 31
click at [517, 167] on input "Sheet Title" at bounding box center [486, 163] width 253 height 16
type input "[GEOGRAPHIC_DATA], [GEOGRAPHIC_DATA]"
click at [537, 212] on span "Create Sheet" at bounding box center [558, 213] width 73 height 17
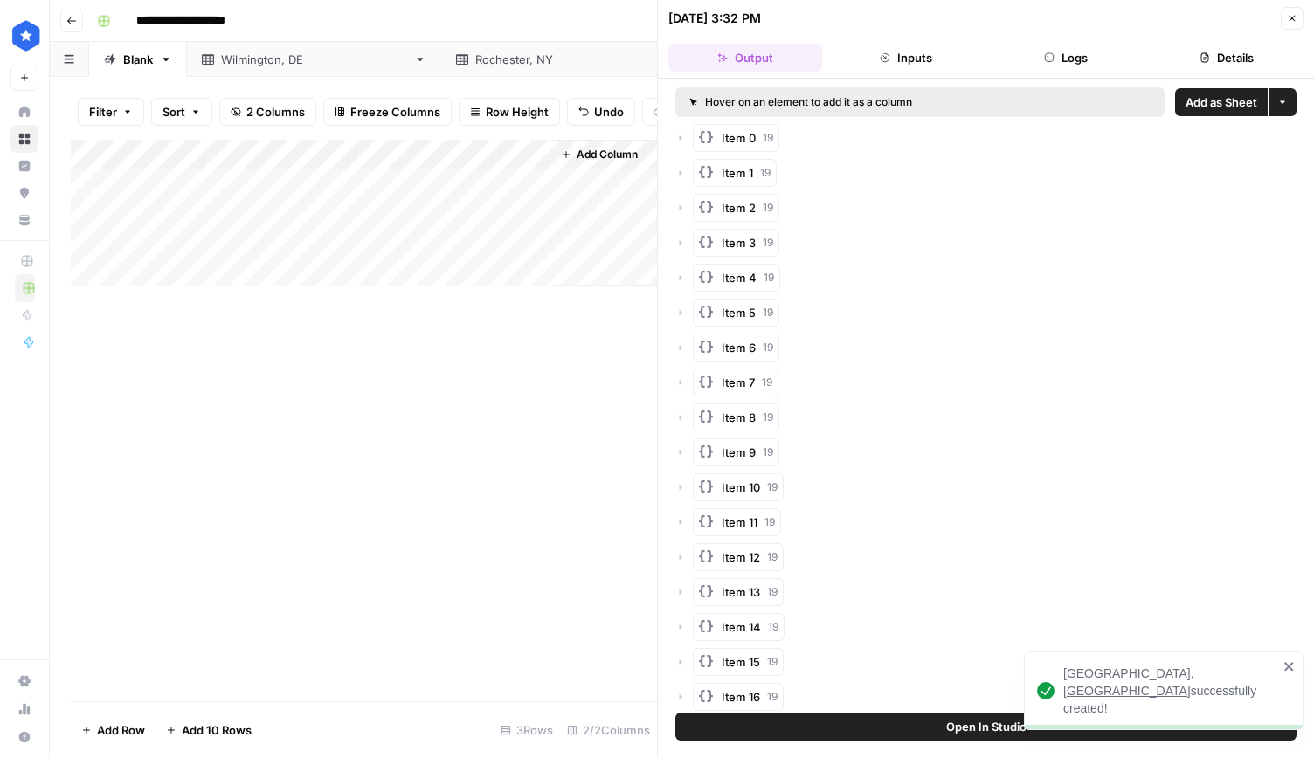
click at [475, 59] on div "[GEOGRAPHIC_DATA], [GEOGRAPHIC_DATA]" at bounding box center [596, 59] width 242 height 17
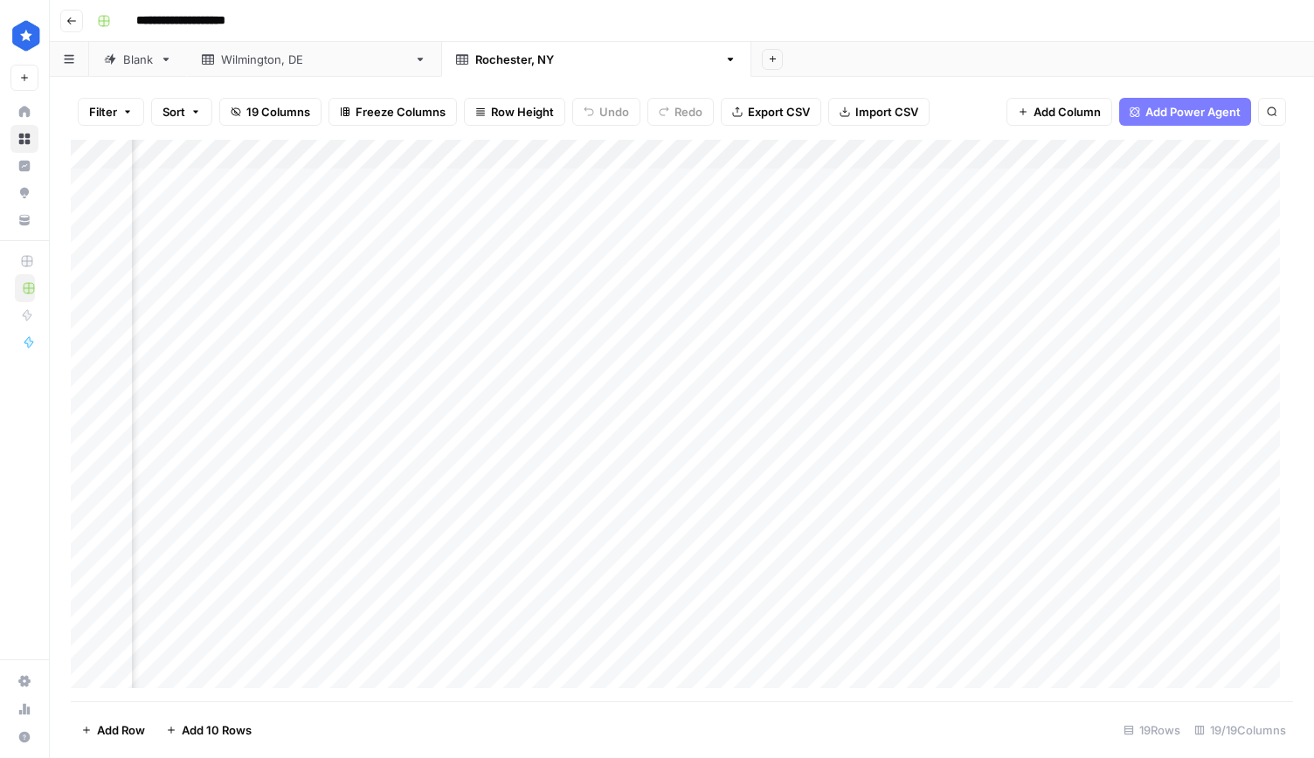
scroll to position [0, 982]
click at [718, 179] on div "Add Column" at bounding box center [682, 421] width 1222 height 562
click at [517, 174] on div "Add Column" at bounding box center [682, 421] width 1222 height 562
click at [577, 175] on div "Add Column" at bounding box center [682, 421] width 1222 height 562
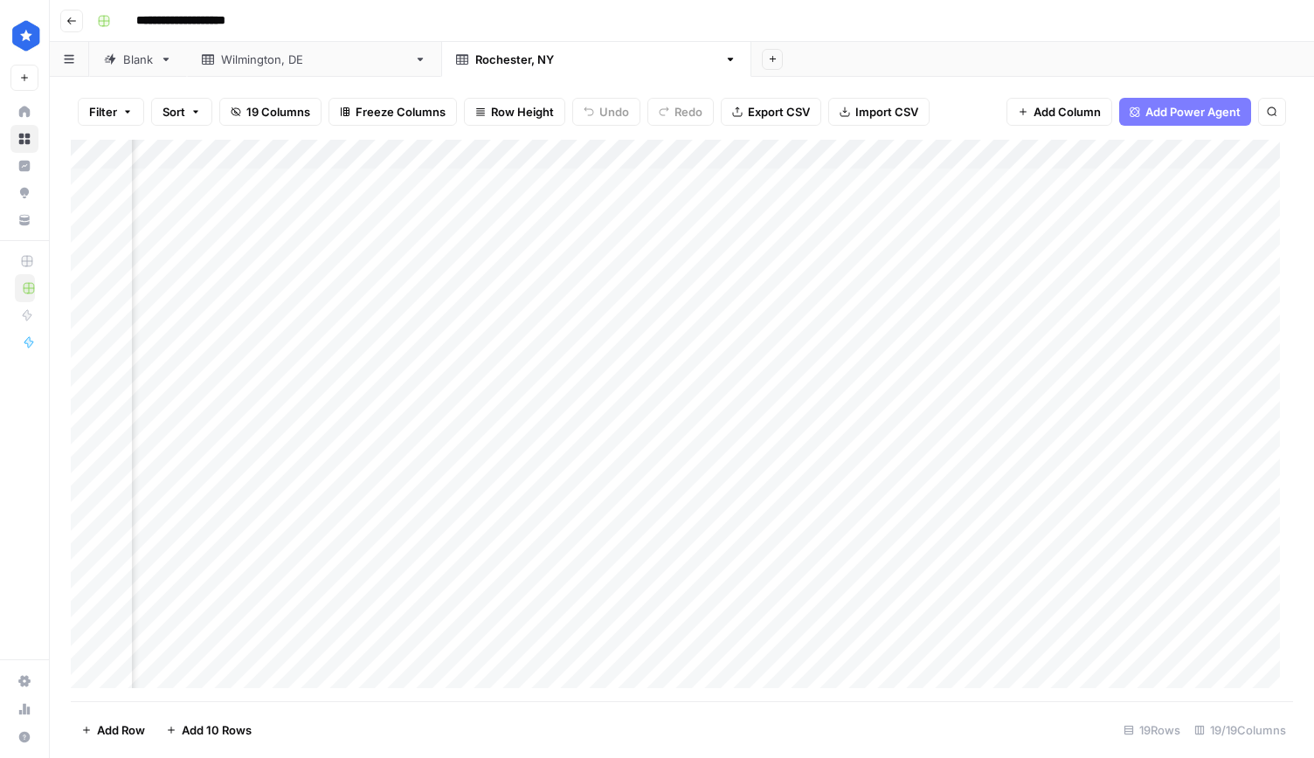
scroll to position [0, 1532]
click at [592, 180] on div "Add Column" at bounding box center [682, 421] width 1222 height 562
click at [581, 222] on div "Add Column" at bounding box center [682, 421] width 1222 height 562
click at [138, 66] on div "Blank" at bounding box center [138, 59] width 30 height 17
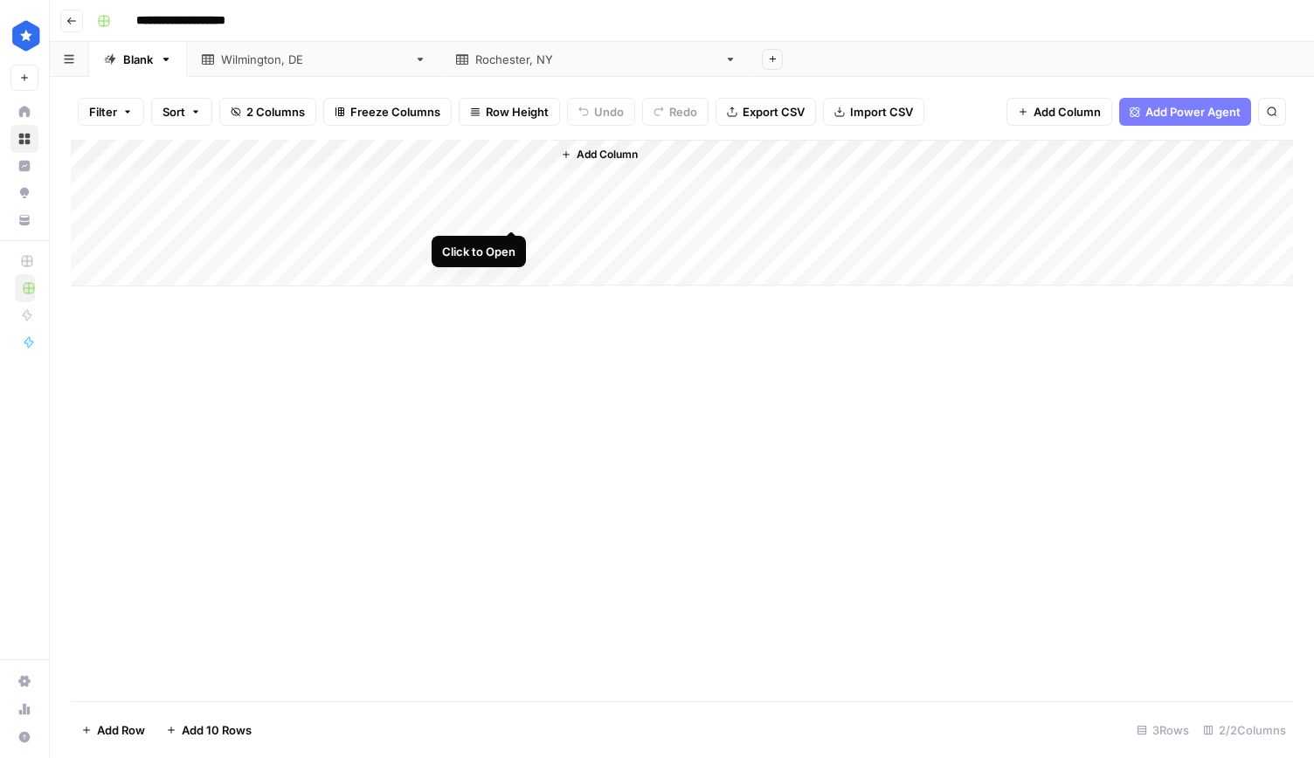
click at [512, 212] on div "Add Column" at bounding box center [682, 213] width 1222 height 147
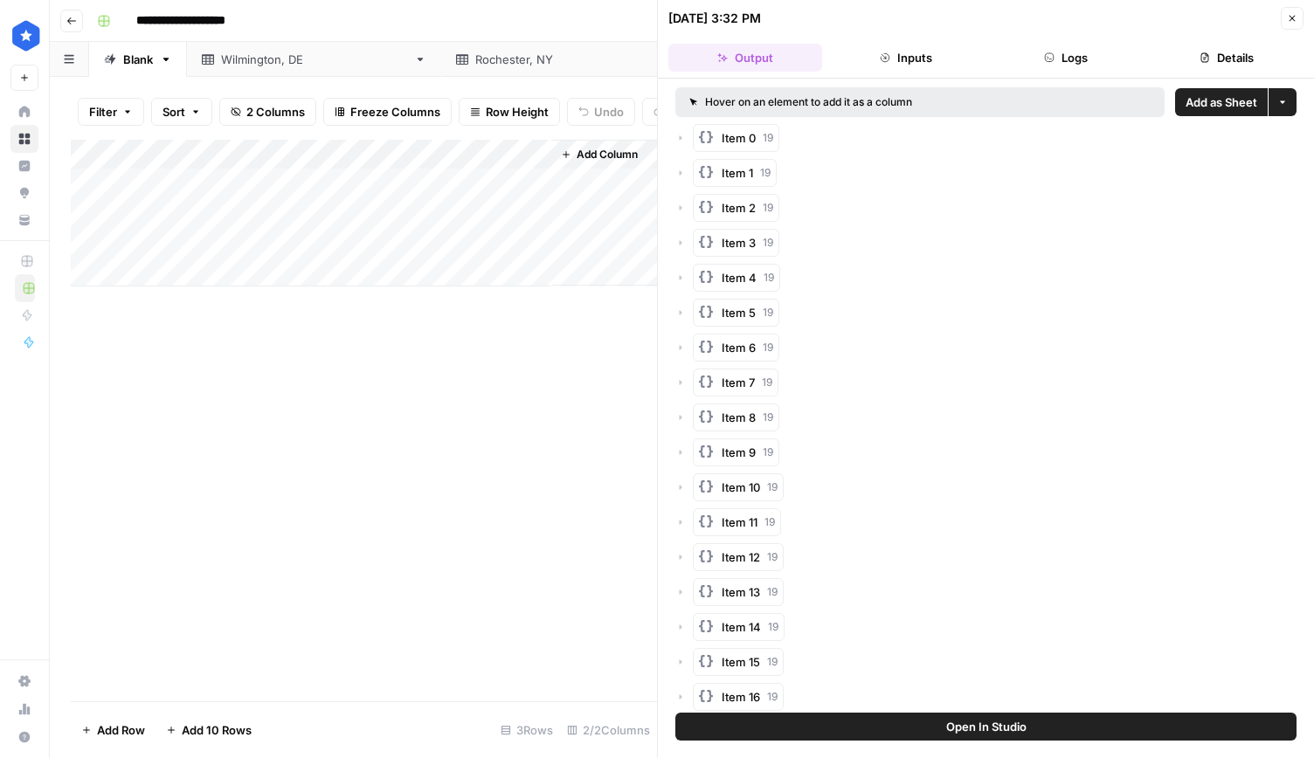
click at [916, 53] on button "Inputs" at bounding box center [906, 58] width 154 height 28
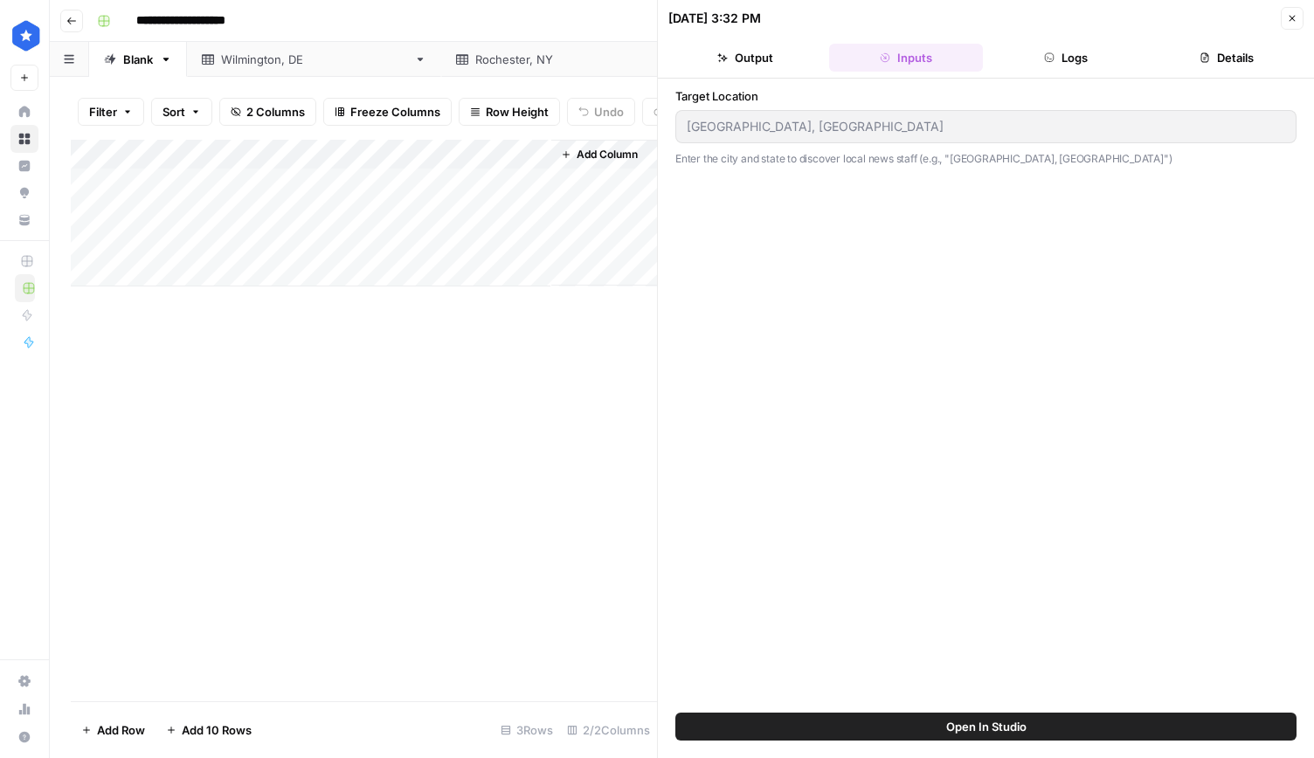
click at [1074, 57] on button "Logs" at bounding box center [1067, 58] width 154 height 28
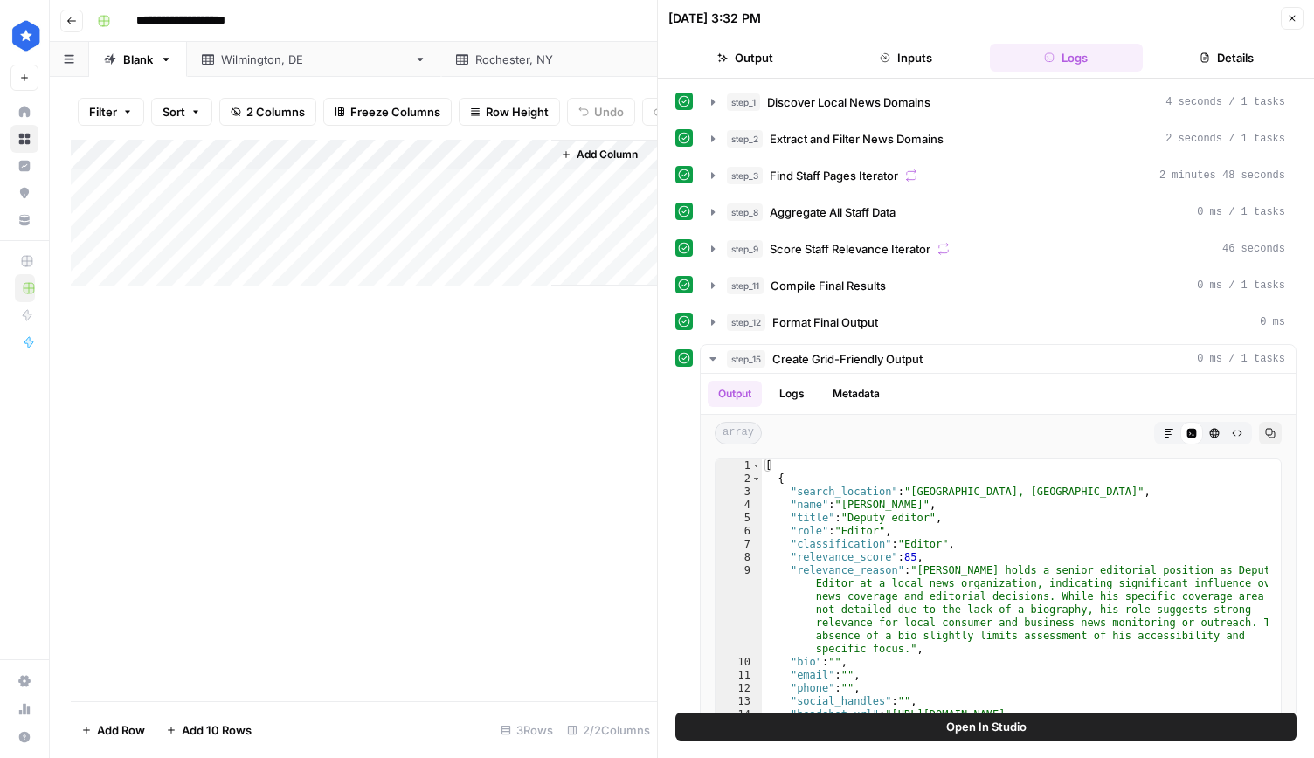
click at [475, 63] on div "[GEOGRAPHIC_DATA], [GEOGRAPHIC_DATA]" at bounding box center [596, 59] width 242 height 17
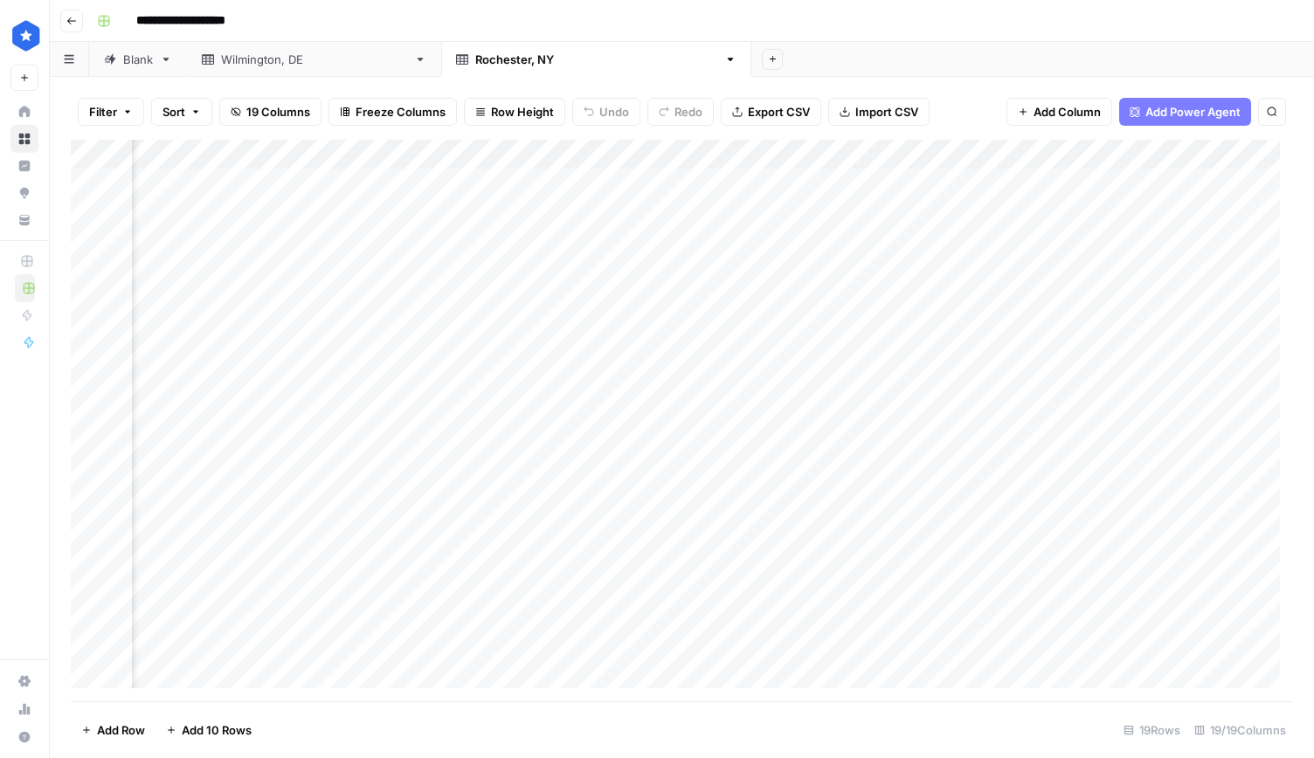
scroll to position [0, 1226]
click at [883, 179] on div "Add Column" at bounding box center [682, 421] width 1222 height 562
click at [873, 270] on div "Add Column" at bounding box center [682, 421] width 1222 height 562
click at [285, 63] on div "Wilmington, [GEOGRAPHIC_DATA]" at bounding box center [314, 59] width 186 height 17
click at [563, 174] on div "Add Column" at bounding box center [682, 421] width 1222 height 562
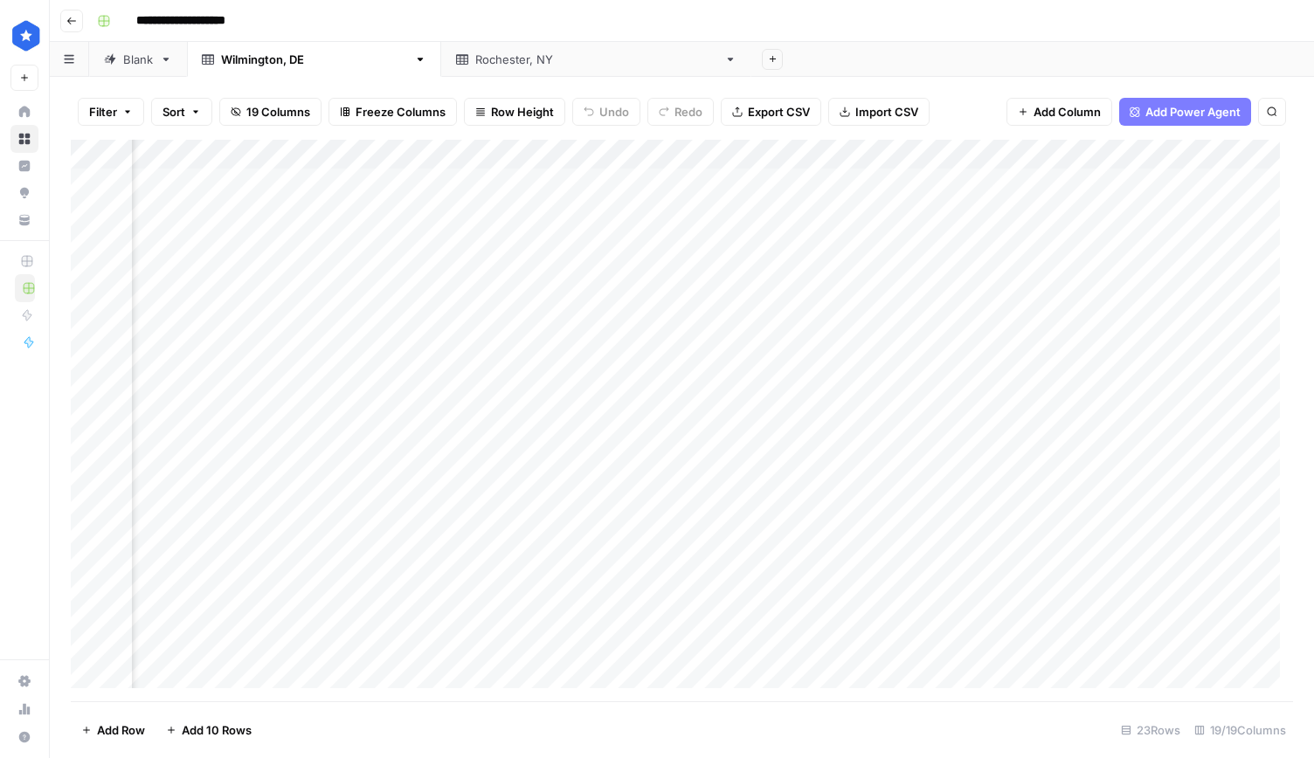
scroll to position [0, 998]
click at [770, 109] on span "Export CSV" at bounding box center [779, 111] width 62 height 17
